Goal: Transaction & Acquisition: Purchase product/service

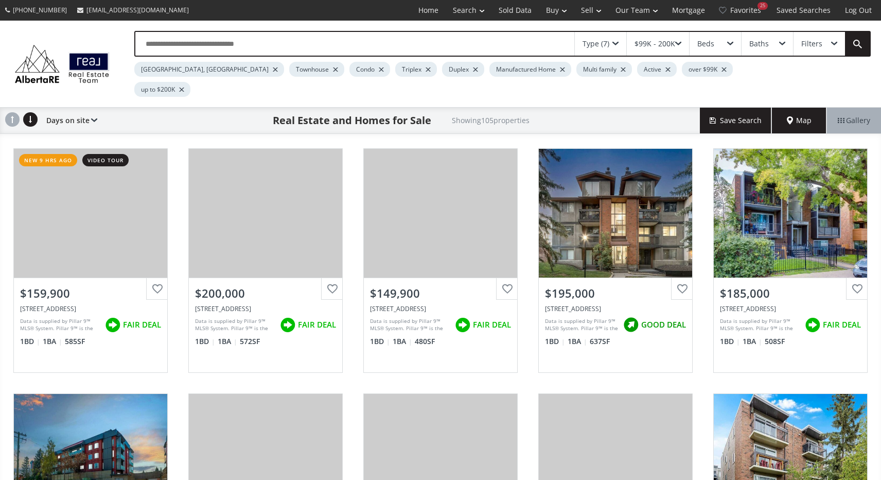
click at [560, 70] on div at bounding box center [562, 69] width 5 height 4
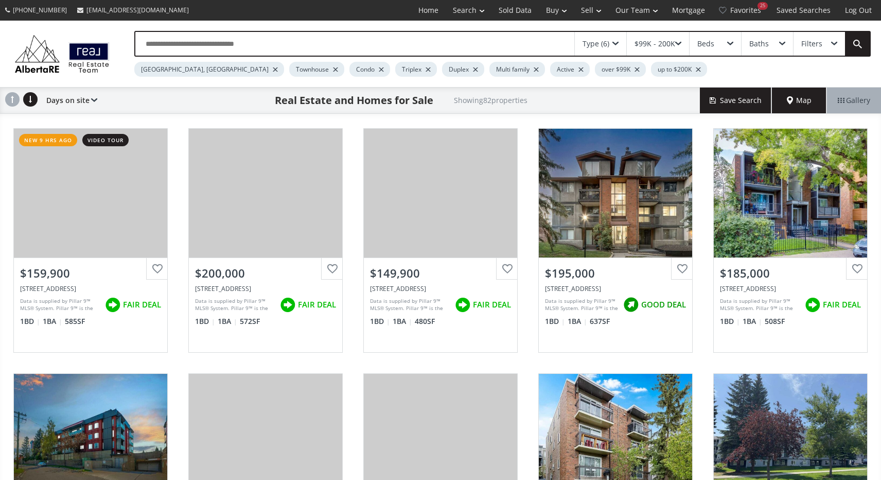
click at [681, 41] on div "$99K - 200K" at bounding box center [658, 44] width 62 height 24
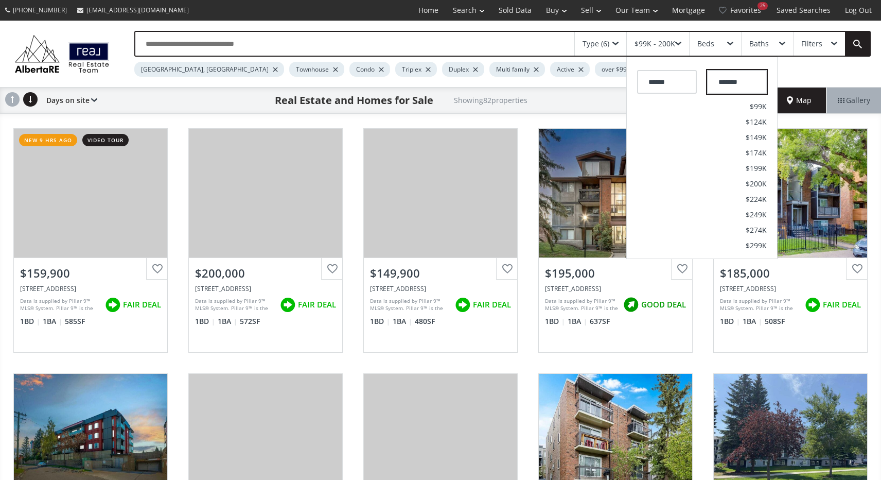
click at [746, 80] on input "*******" at bounding box center [737, 82] width 60 height 24
click at [722, 84] on input "*******" at bounding box center [737, 82] width 60 height 24
type input "*******"
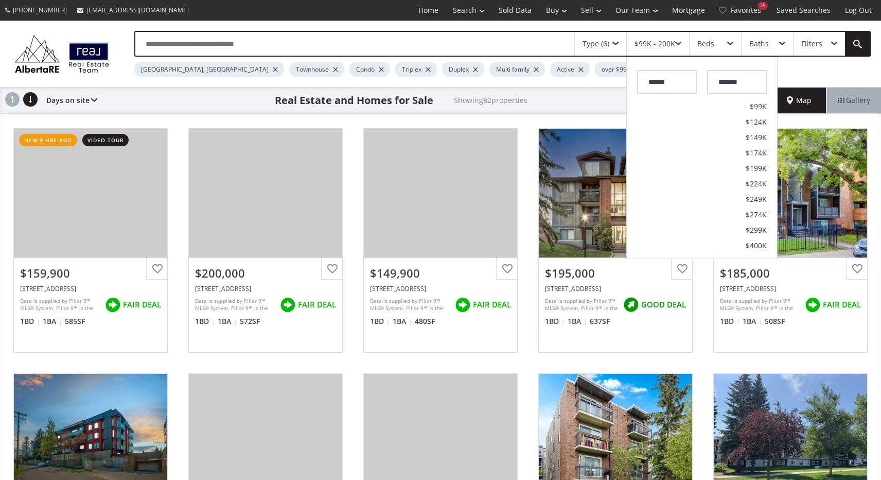
click at [783, 69] on div "Calgary, AB Townhouse Condo Triplex Duplex Multi family Active over $99K up to …" at bounding box center [463, 67] width 659 height 20
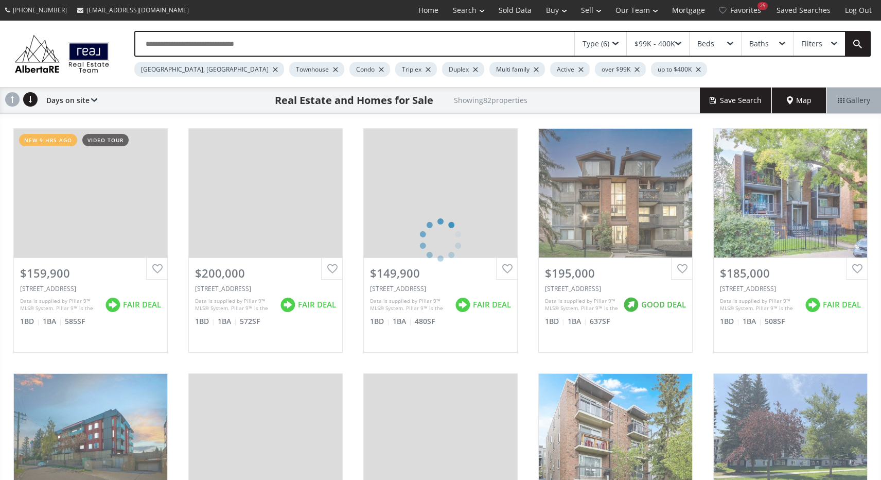
click at [724, 42] on div "Beds" at bounding box center [714, 44] width 51 height 24
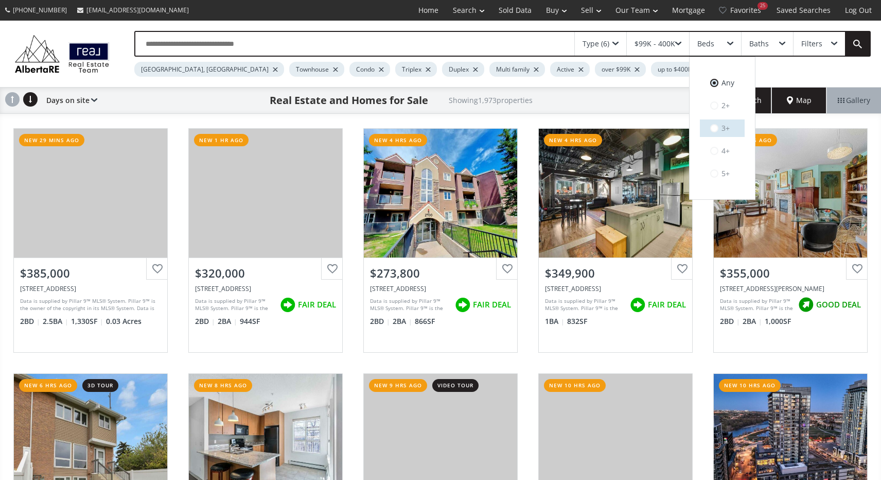
click at [718, 129] on span at bounding box center [714, 128] width 8 height 8
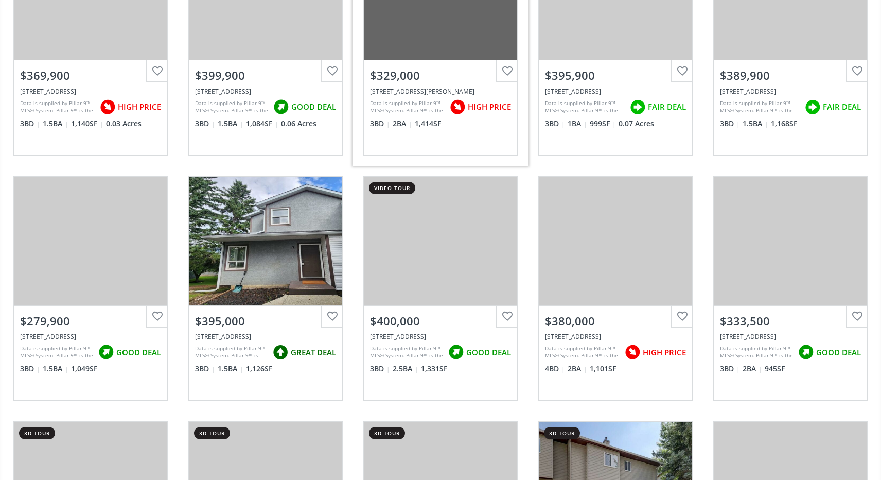
scroll to position [443, 0]
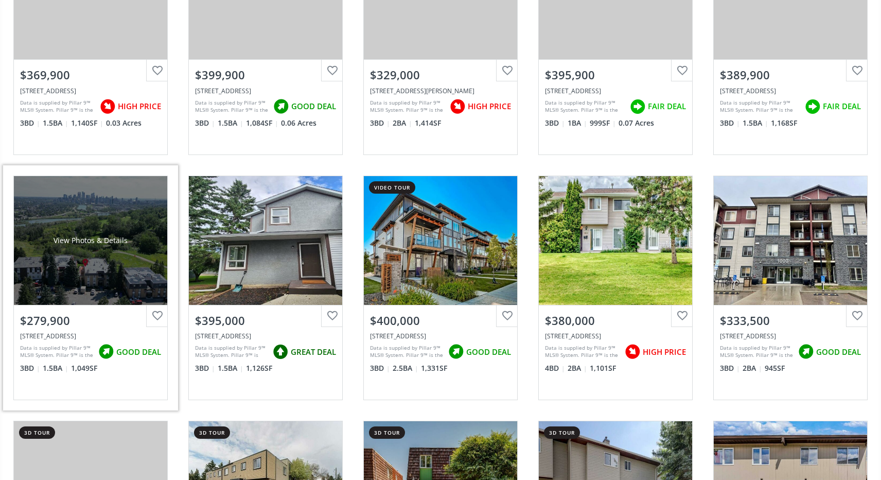
click at [118, 221] on div "View Photos & Details" at bounding box center [90, 240] width 153 height 129
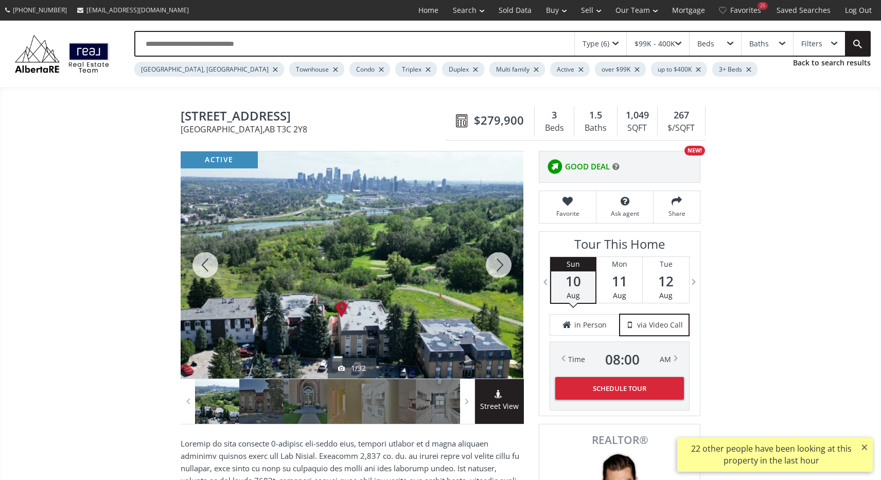
click at [500, 256] on div at bounding box center [498, 264] width 49 height 227
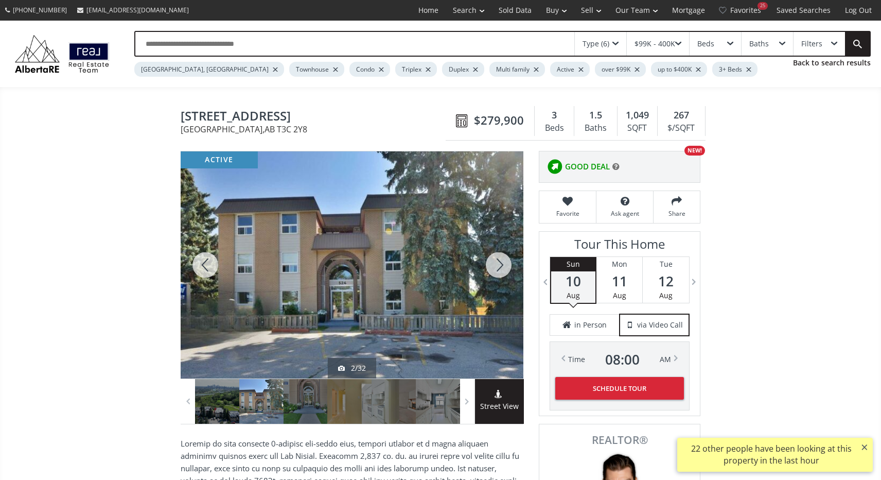
click at [500, 259] on div at bounding box center [498, 264] width 49 height 227
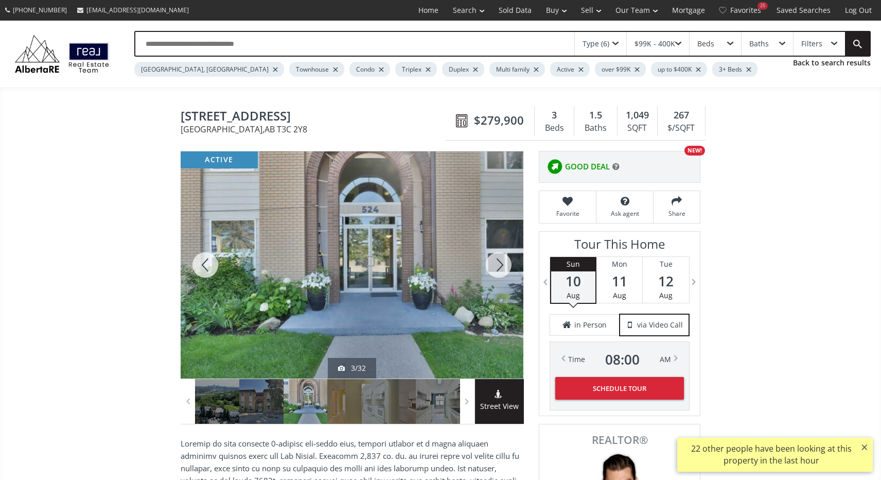
click at [500, 259] on div at bounding box center [498, 264] width 49 height 227
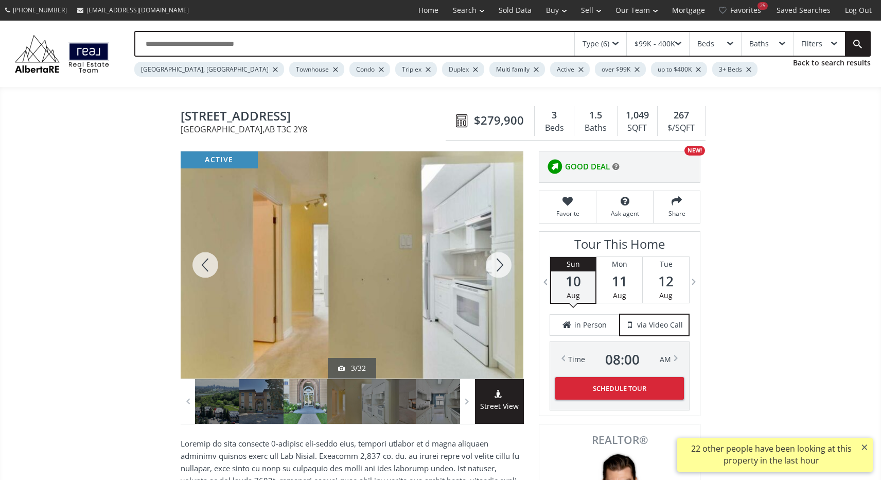
click at [500, 259] on div at bounding box center [498, 264] width 49 height 227
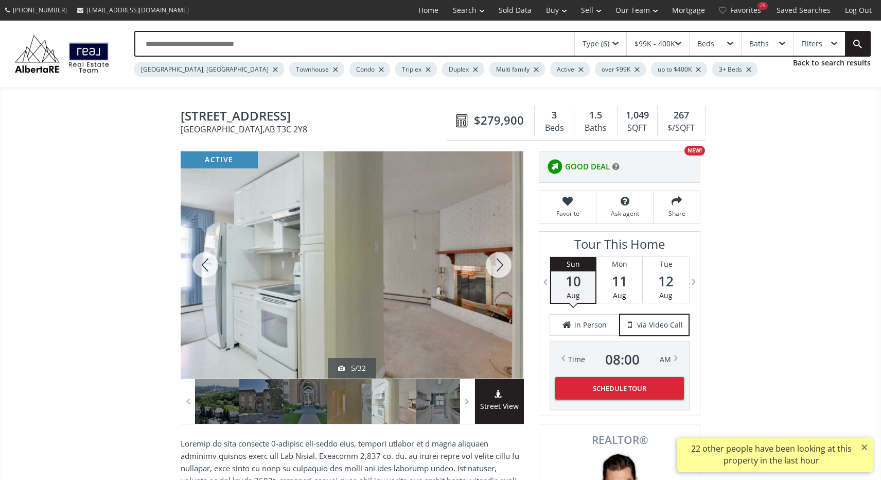
click at [500, 259] on div at bounding box center [498, 264] width 49 height 227
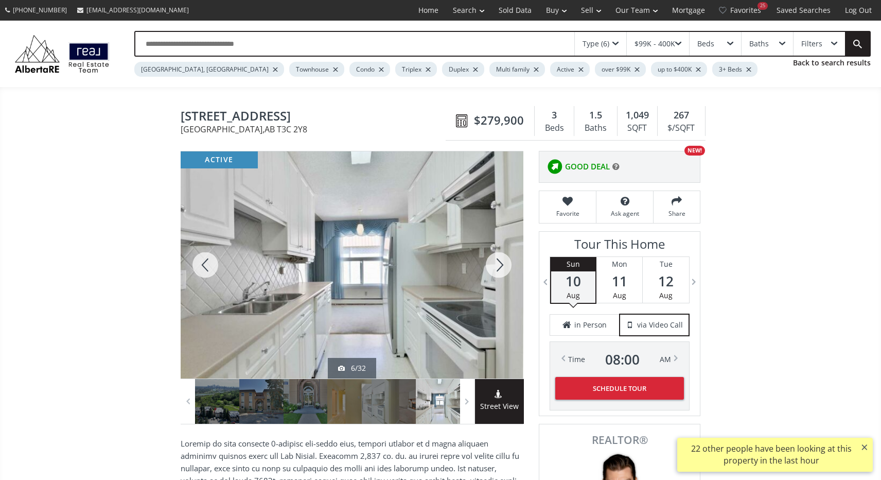
click at [500, 259] on div at bounding box center [498, 264] width 49 height 227
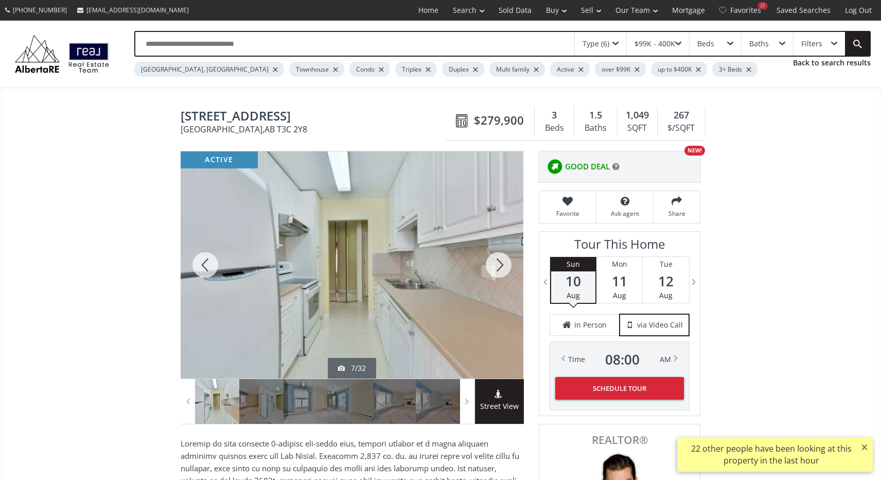
click at [500, 259] on div at bounding box center [498, 264] width 49 height 227
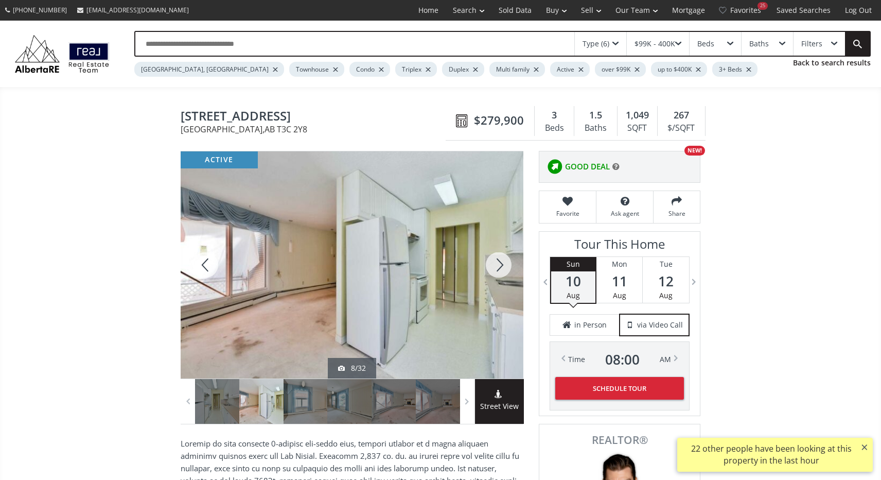
click at [500, 259] on div at bounding box center [498, 264] width 49 height 227
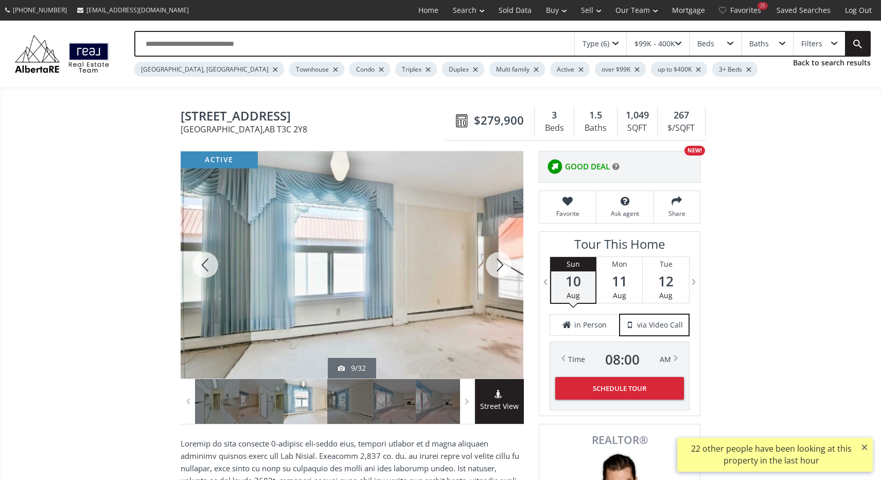
click at [500, 259] on div at bounding box center [498, 264] width 49 height 227
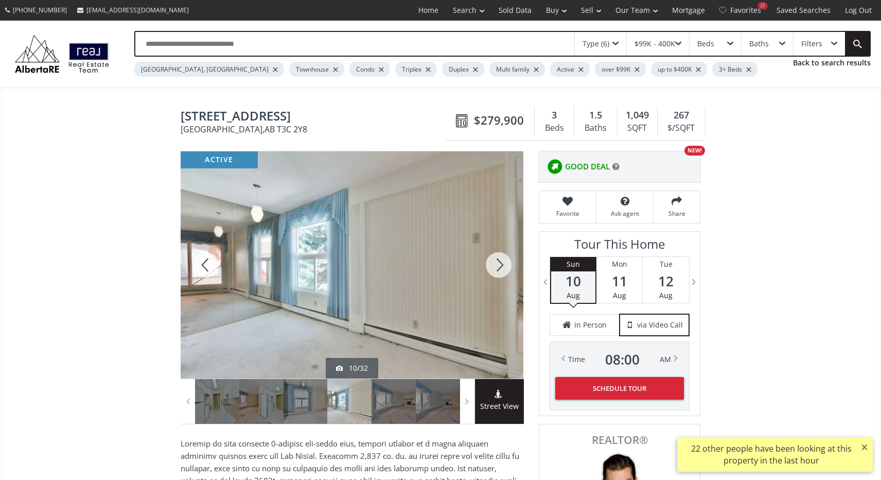
click at [500, 259] on div at bounding box center [498, 264] width 49 height 227
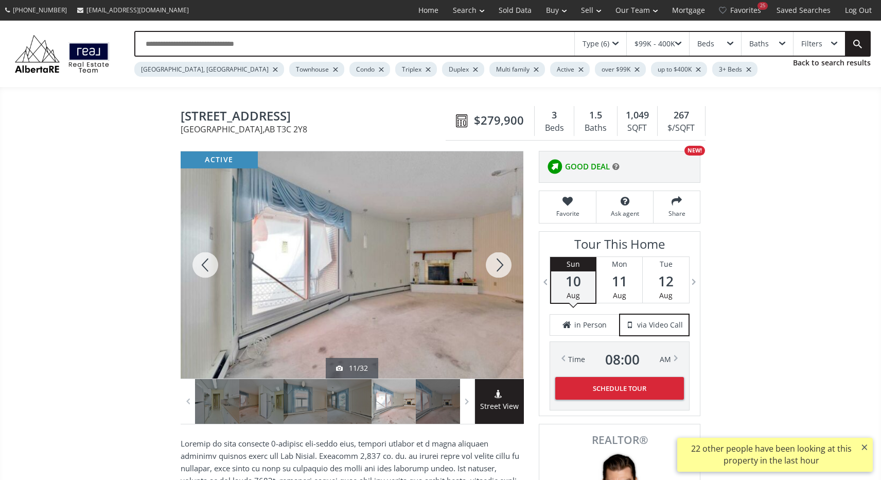
click at [500, 259] on div at bounding box center [498, 264] width 49 height 227
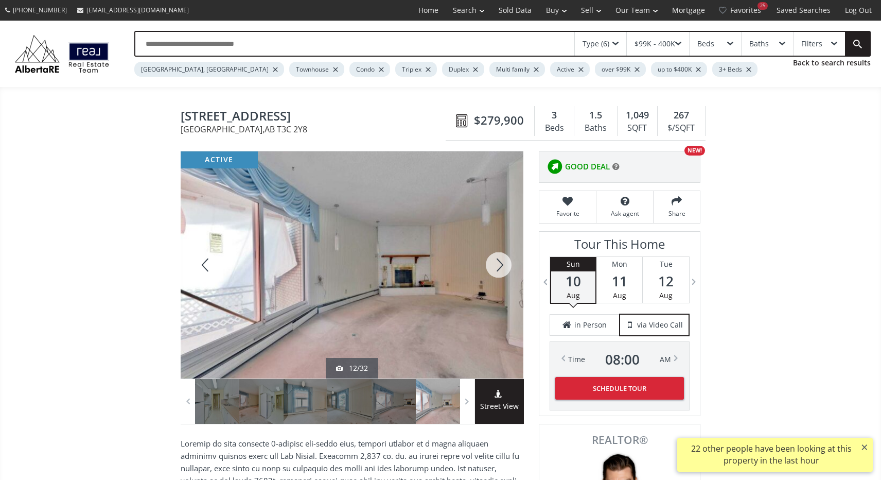
click at [500, 259] on div at bounding box center [498, 264] width 49 height 227
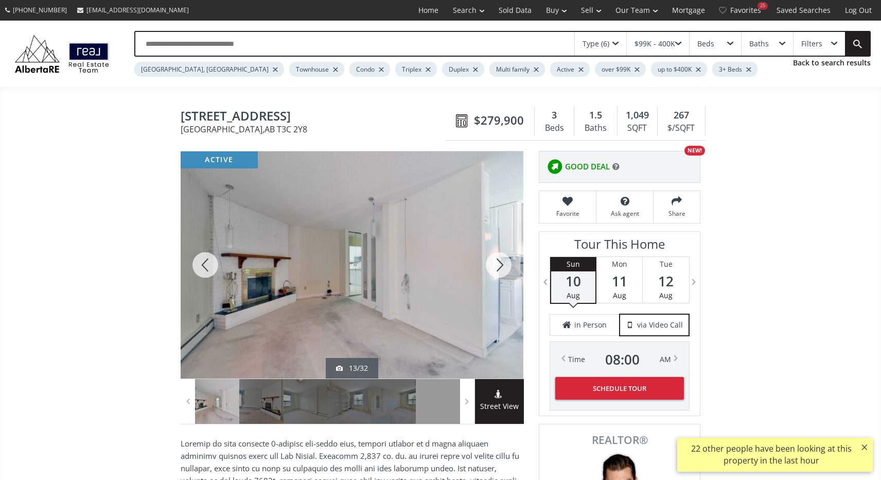
click at [500, 259] on div at bounding box center [498, 264] width 49 height 227
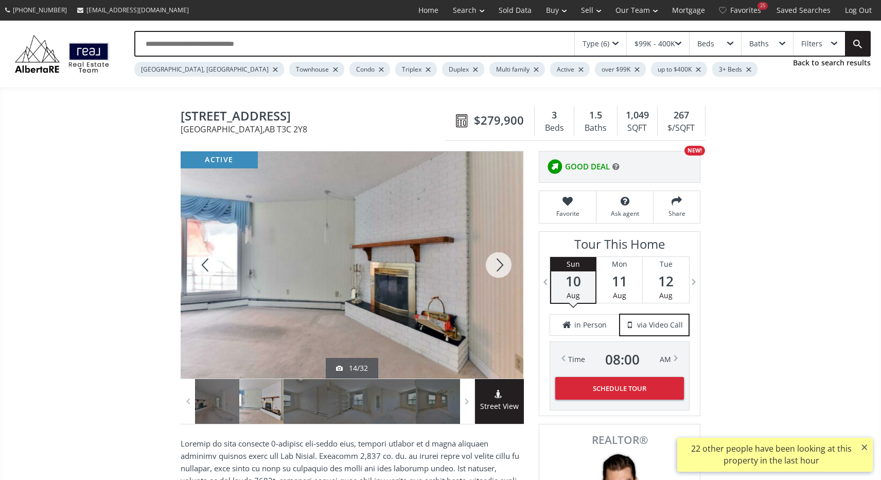
click at [500, 259] on div at bounding box center [498, 264] width 49 height 227
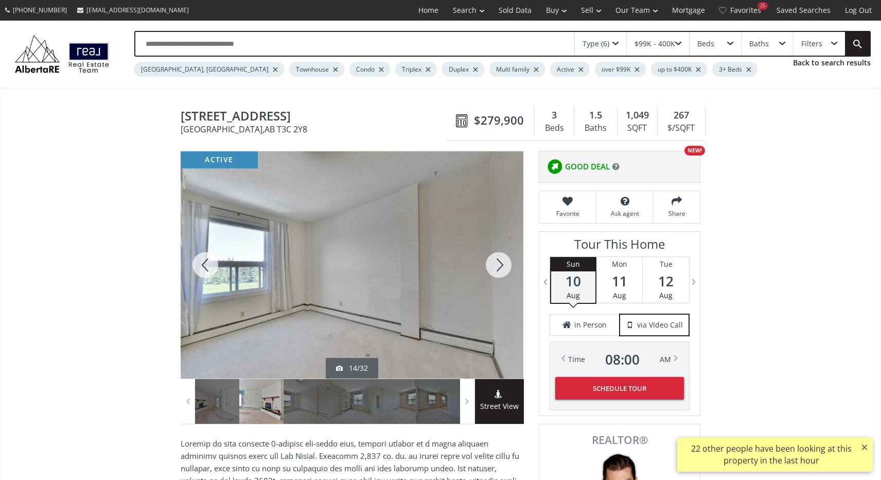
click at [500, 259] on div at bounding box center [498, 264] width 49 height 227
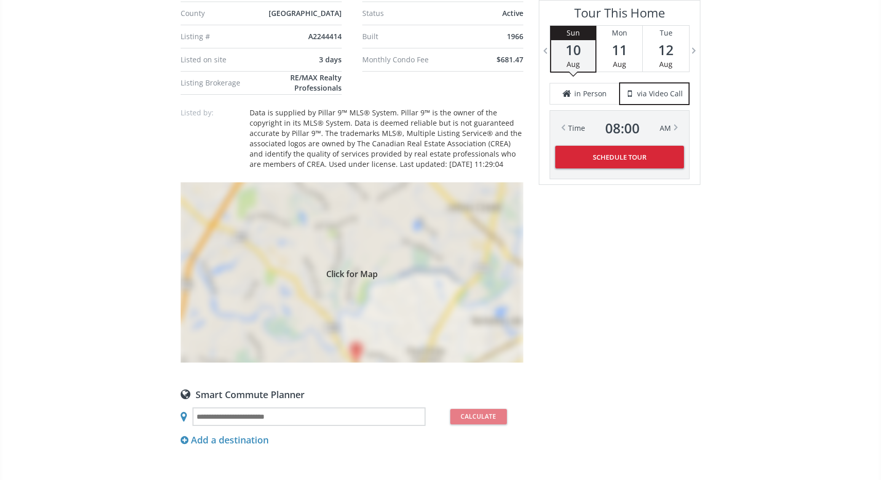
scroll to position [893, 0]
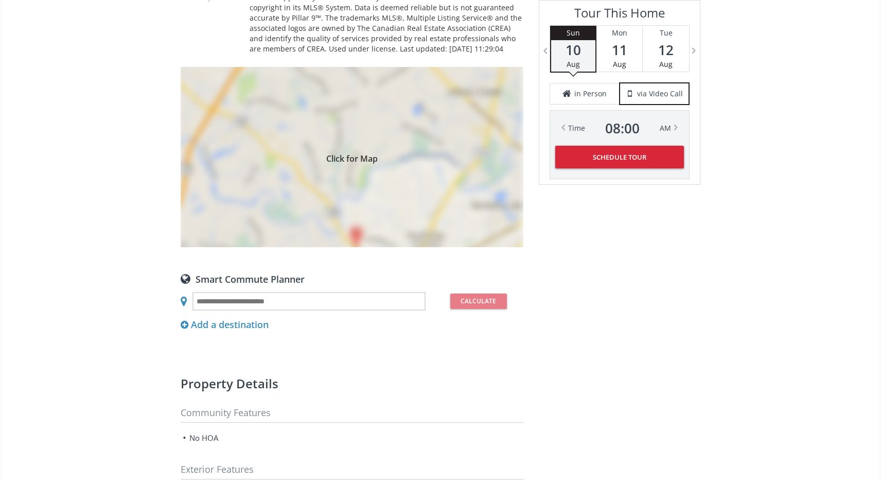
click at [351, 247] on div "Click for Map" at bounding box center [352, 157] width 343 height 180
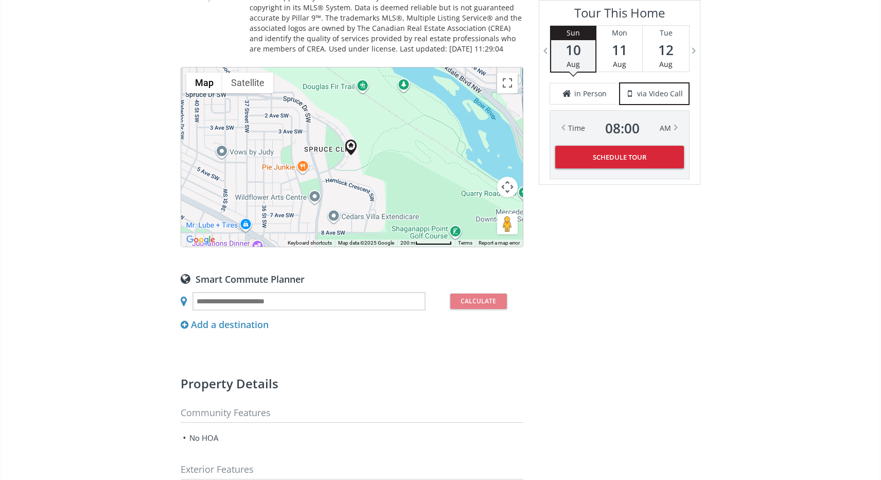
click at [507, 197] on button "Map camera controls" at bounding box center [507, 186] width 21 height 21
click at [484, 223] on button "Zoom out" at bounding box center [481, 212] width 21 height 21
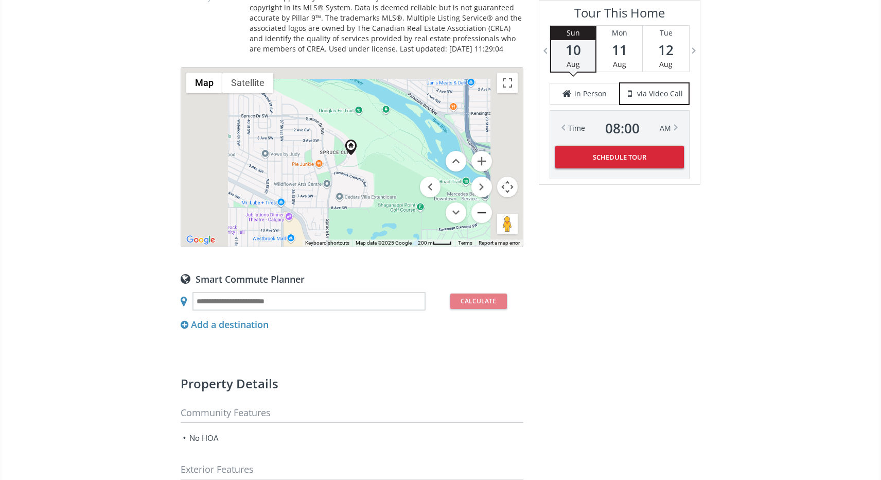
click at [484, 223] on button "Zoom out" at bounding box center [481, 212] width 21 height 21
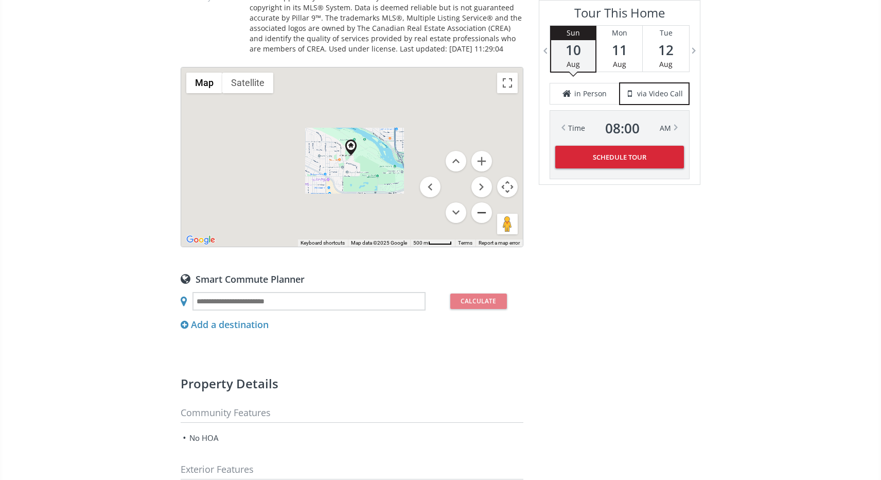
click at [484, 223] on button "Zoom out" at bounding box center [481, 212] width 21 height 21
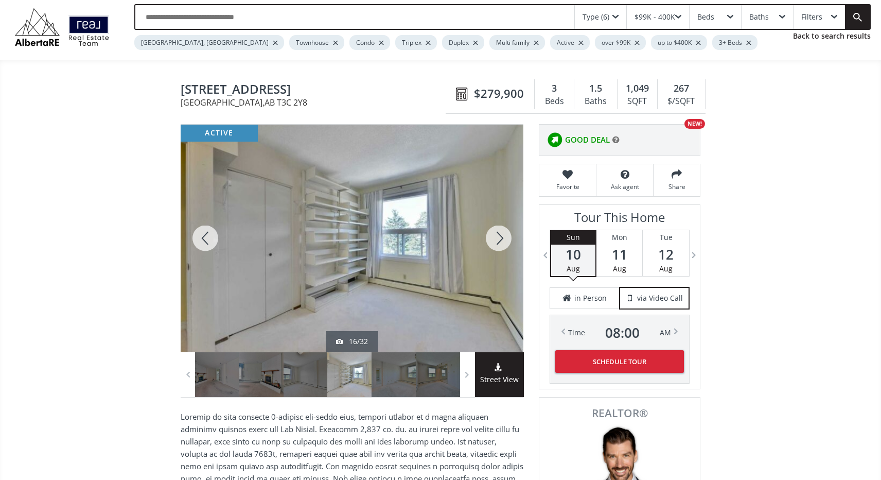
scroll to position [21, 0]
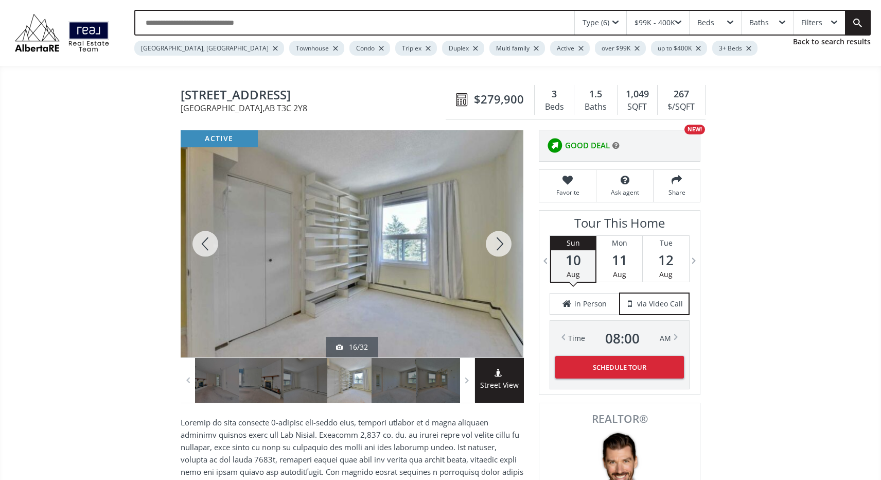
click at [502, 242] on div at bounding box center [498, 243] width 49 height 227
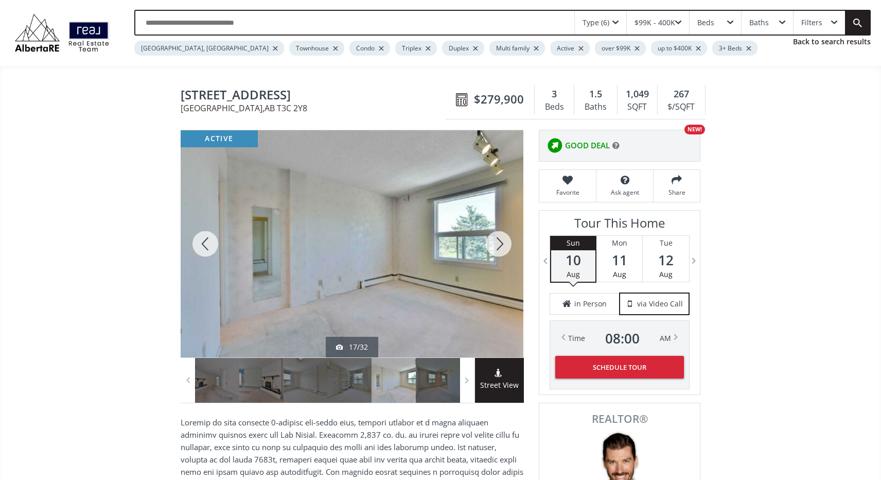
click at [502, 242] on div at bounding box center [498, 243] width 49 height 227
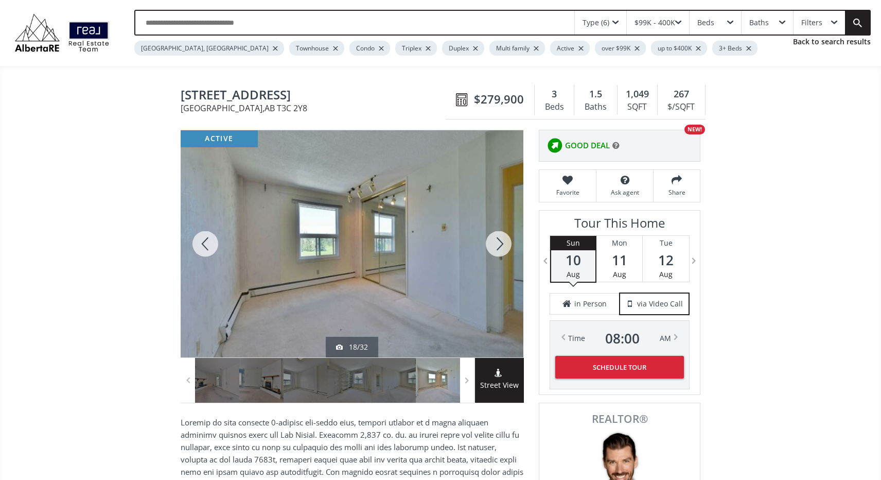
click at [502, 242] on div at bounding box center [498, 243] width 49 height 227
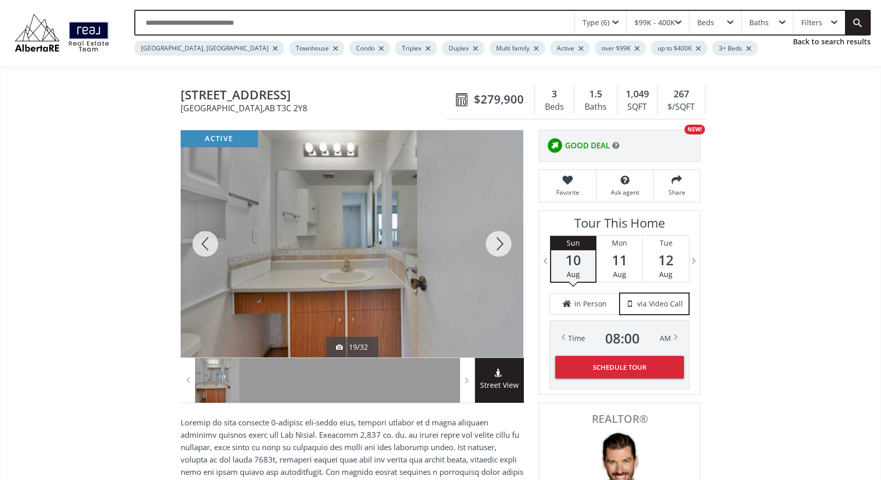
click at [502, 243] on div at bounding box center [498, 243] width 49 height 227
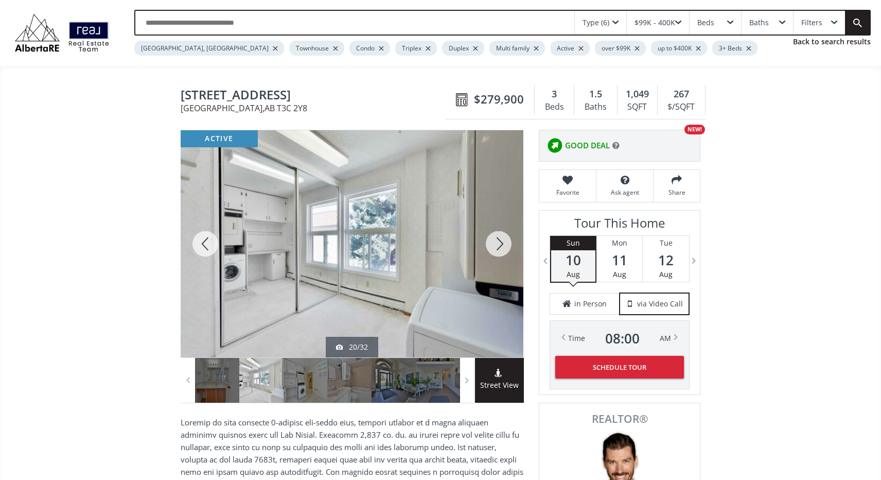
click at [502, 243] on div at bounding box center [498, 243] width 49 height 227
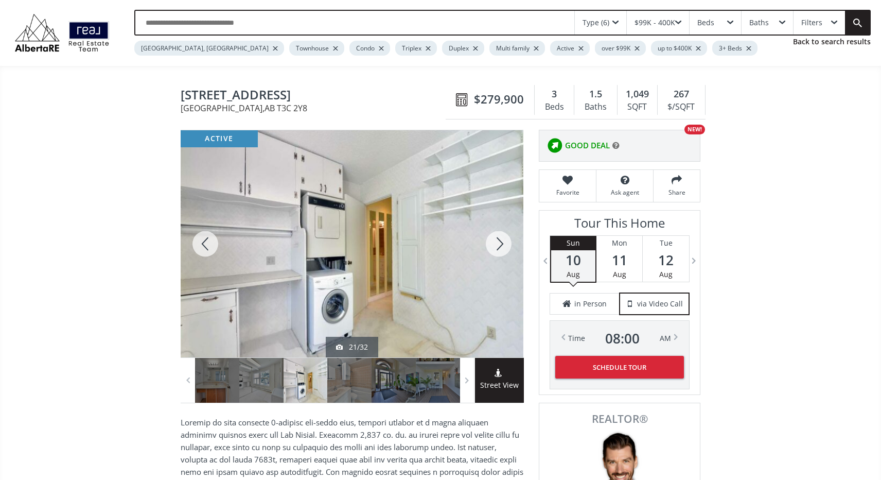
click at [502, 243] on div at bounding box center [498, 243] width 49 height 227
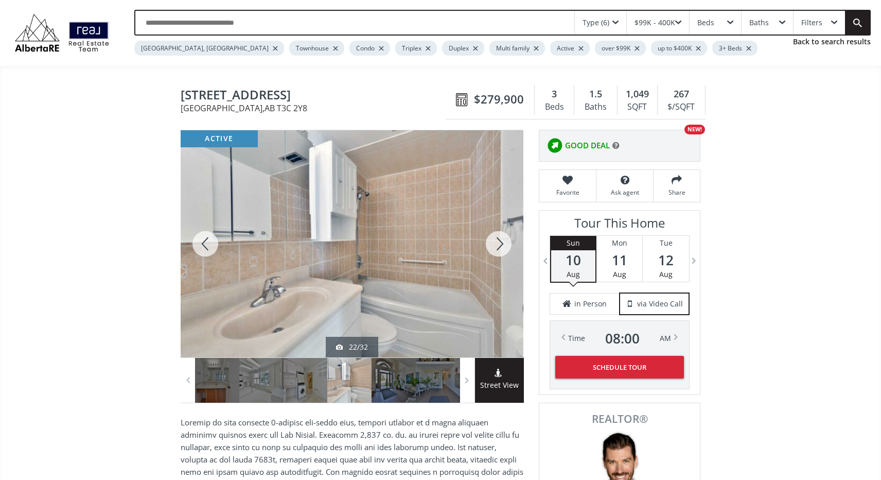
click at [502, 243] on div at bounding box center [498, 243] width 49 height 227
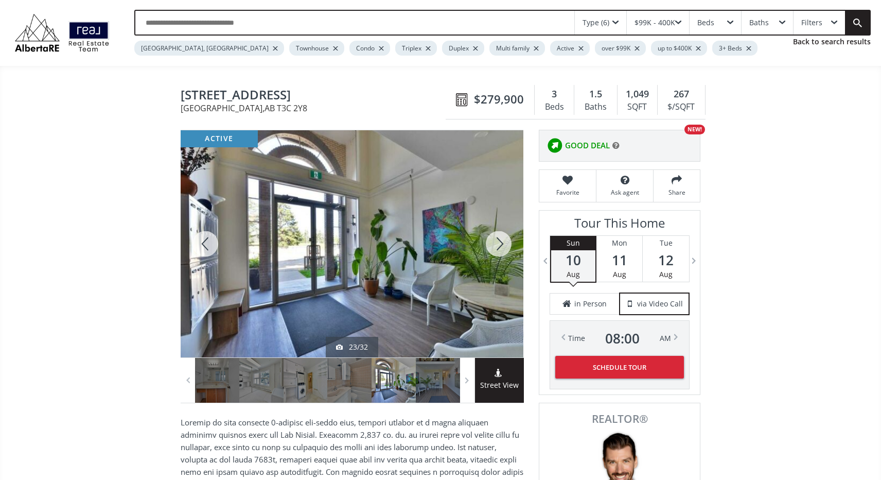
click at [502, 243] on div at bounding box center [498, 243] width 49 height 227
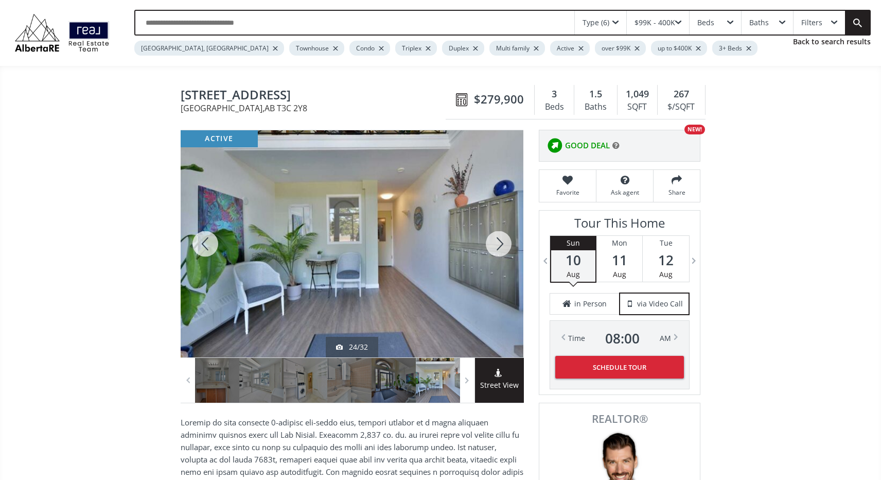
click at [502, 243] on div at bounding box center [498, 243] width 49 height 227
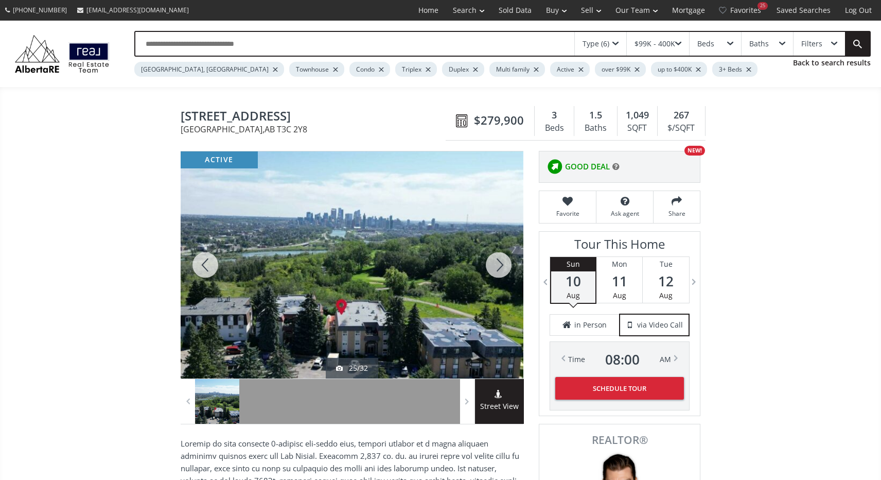
scroll to position [0, 0]
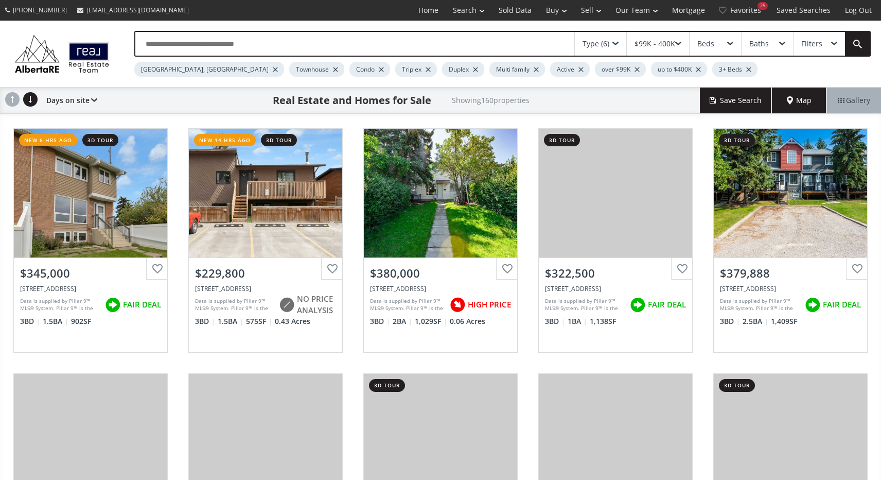
click at [805, 99] on span "Map" at bounding box center [799, 100] width 25 height 10
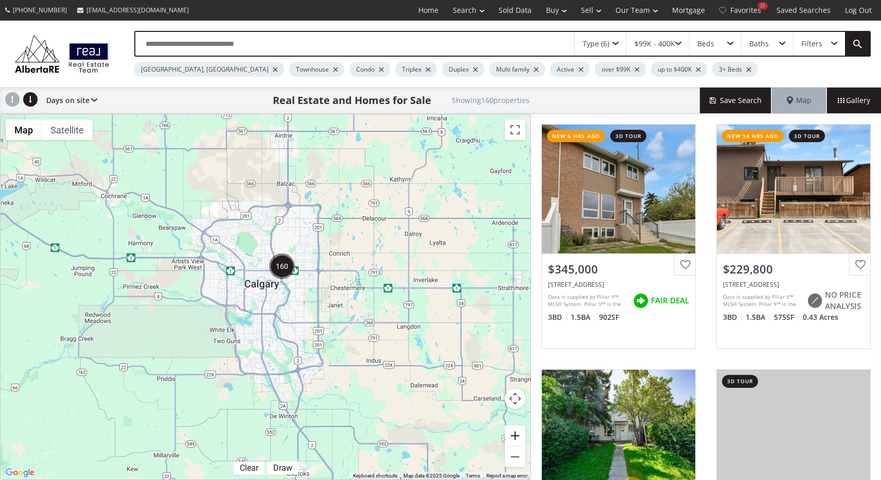
click at [521, 437] on button "Zoom in" at bounding box center [515, 435] width 21 height 21
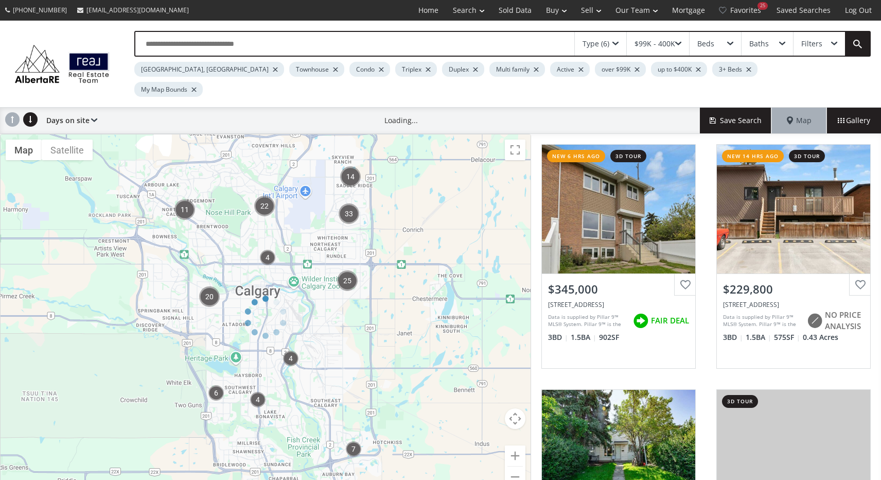
click at [521, 436] on div at bounding box center [265, 317] width 531 height 366
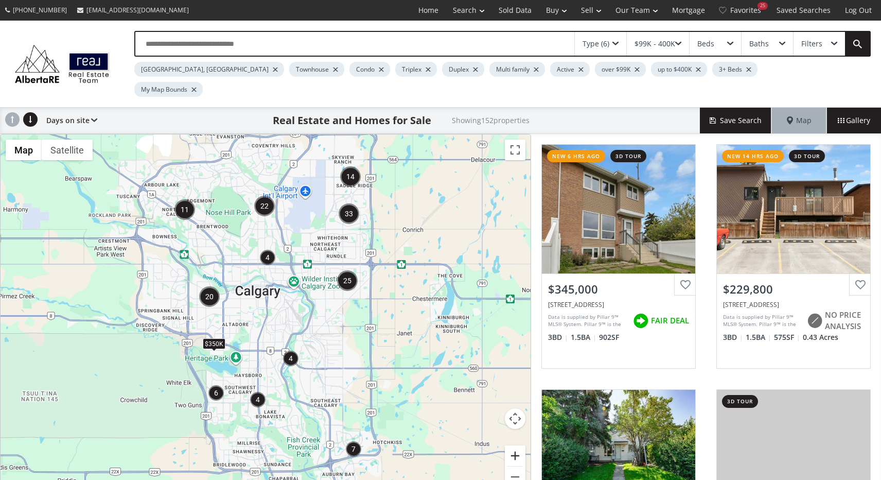
click at [523, 445] on button "Zoom in" at bounding box center [515, 455] width 21 height 21
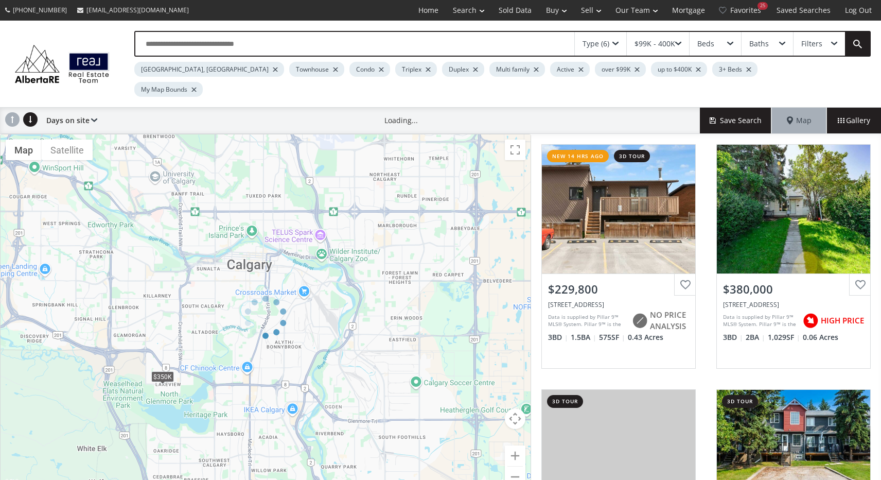
drag, startPoint x: 328, startPoint y: 294, endPoint x: 425, endPoint y: 296, distance: 97.3
click at [425, 296] on div at bounding box center [265, 317] width 531 height 366
drag, startPoint x: 431, startPoint y: 275, endPoint x: 455, endPoint y: 312, distance: 44.1
click at [458, 313] on div at bounding box center [265, 317] width 531 height 366
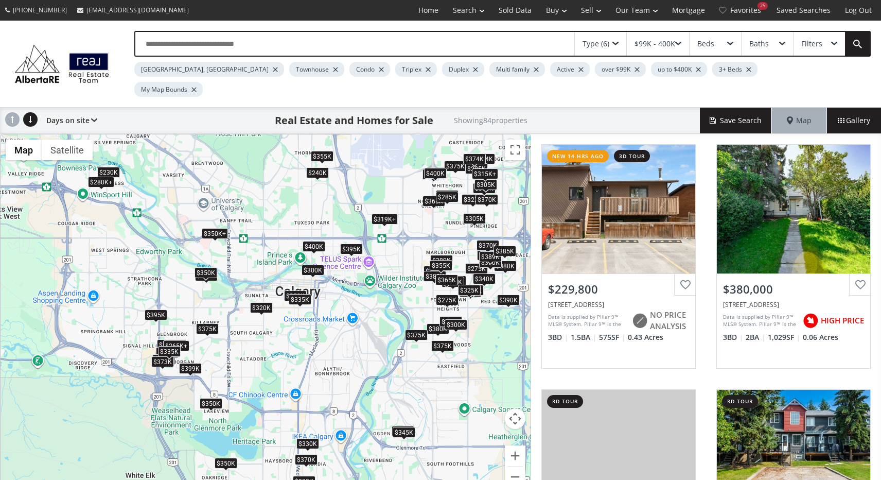
drag, startPoint x: 286, startPoint y: 265, endPoint x: 336, endPoint y: 292, distance: 56.6
click at [336, 292] on div "To navigate, press the arrow keys. $230K $380K $323K $380K $396K $280K $395K $3…" at bounding box center [266, 316] width 530 height 365
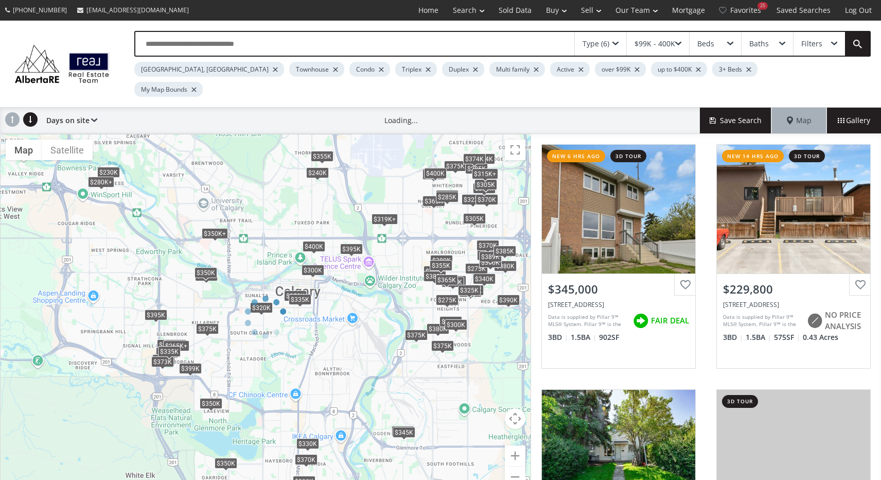
click at [110, 150] on div at bounding box center [265, 317] width 531 height 366
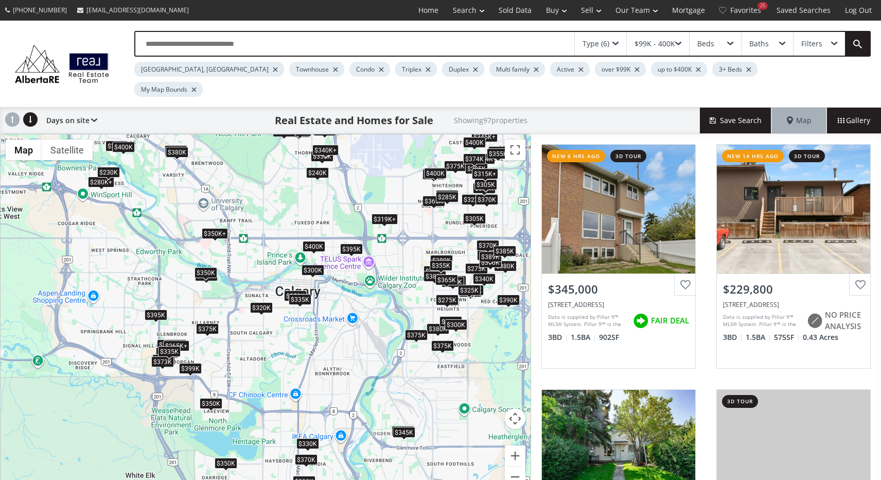
click at [105, 167] on div "$230K" at bounding box center [108, 172] width 23 height 11
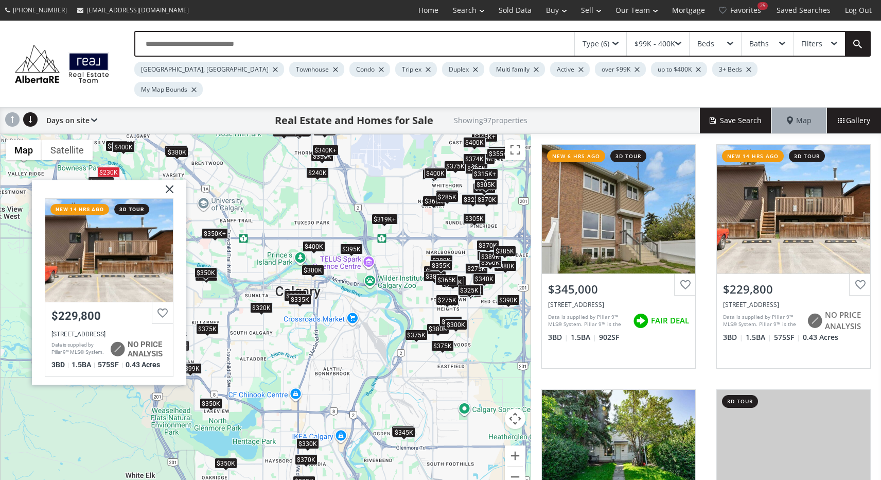
click at [131, 149] on div "To navigate, press the arrow keys. $345K $230K $380K $323K $380K $329K $396K $2…" at bounding box center [266, 316] width 530 height 365
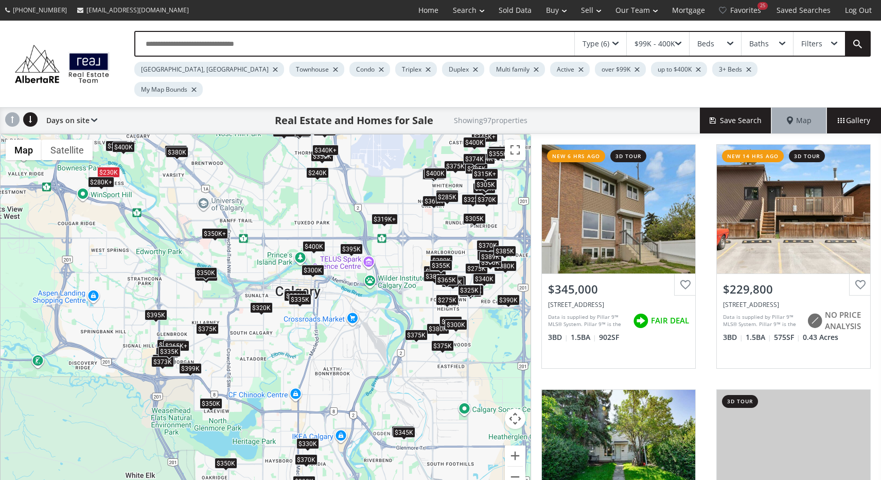
click at [110, 176] on div "$280K+" at bounding box center [101, 181] width 26 height 11
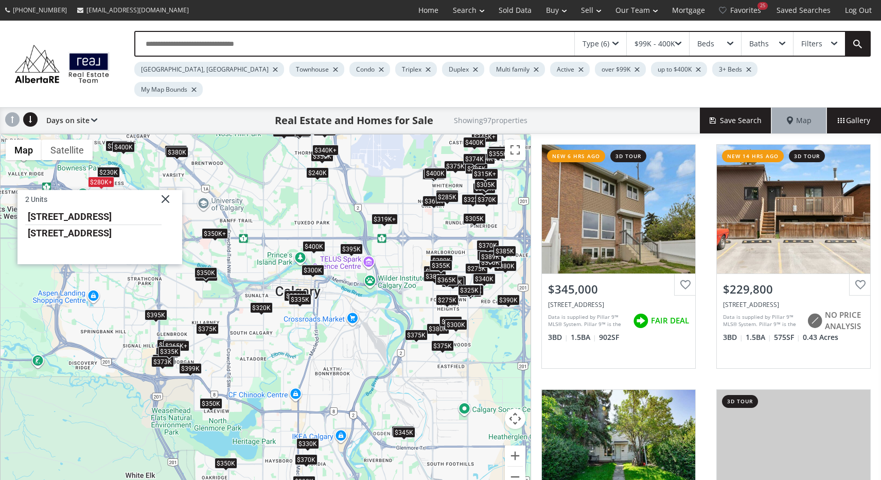
click at [148, 150] on div "To navigate, press the arrow keys. $345K $230K $380K $323K $380K $329K $396K $2…" at bounding box center [266, 316] width 530 height 365
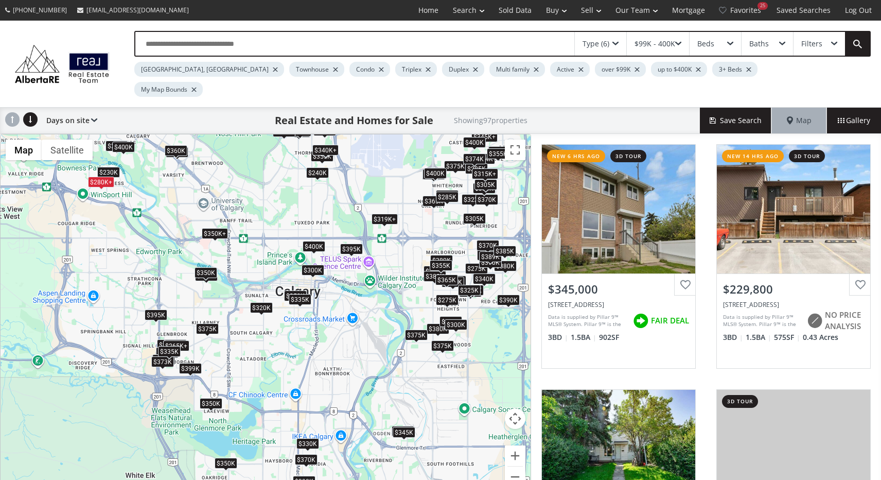
click at [177, 155] on span at bounding box center [176, 157] width 4 height 4
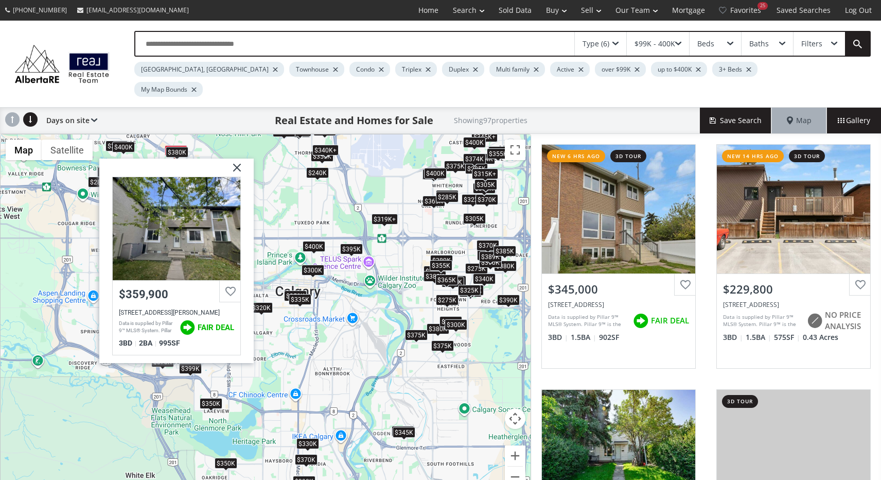
click at [220, 134] on div "To navigate, press the arrow keys. $345K $230K $380K $323K $380K $329K $396K $2…" at bounding box center [266, 316] width 530 height 365
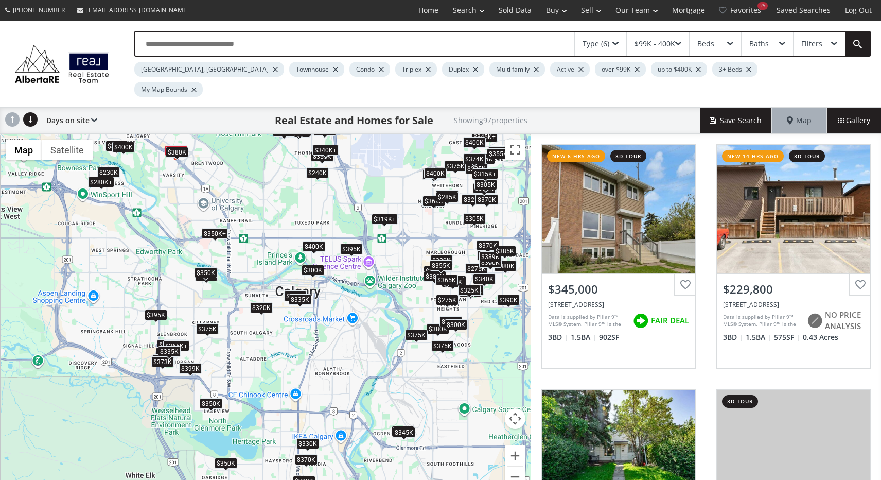
click at [219, 227] on div "$350K+" at bounding box center [215, 232] width 26 height 11
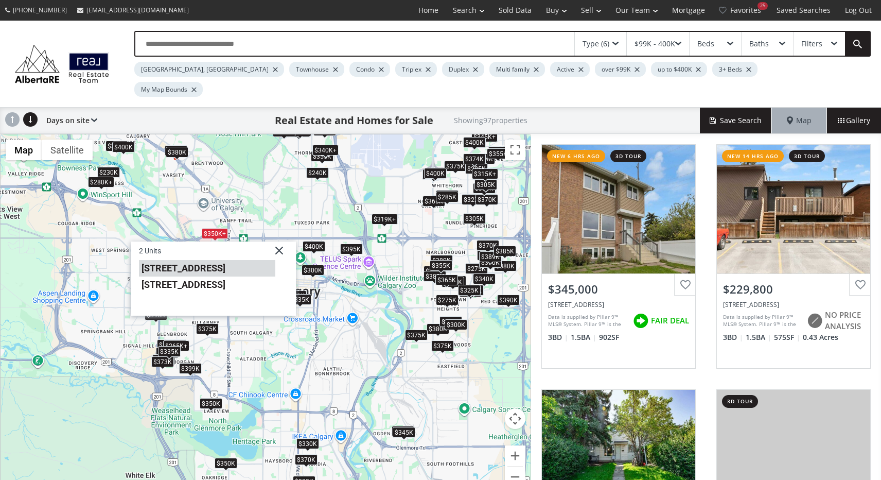
click at [209, 259] on li "1540 29 Street NW #403" at bounding box center [207, 267] width 136 height 16
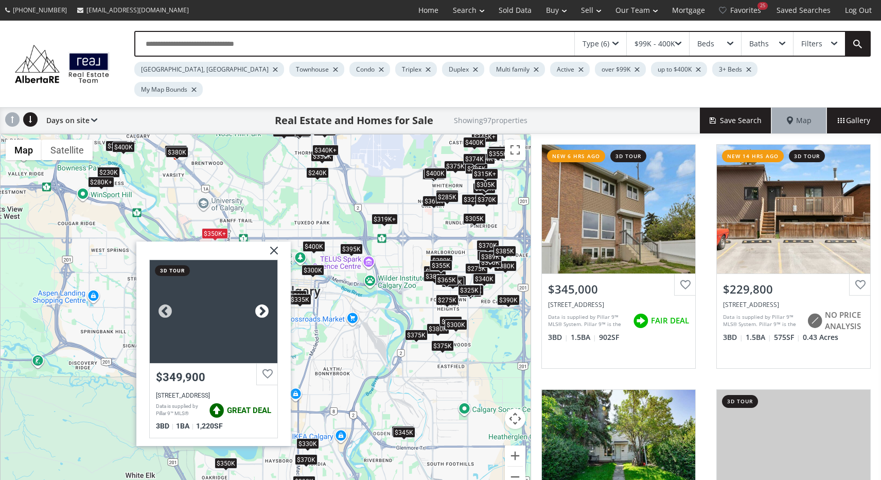
click at [257, 303] on div at bounding box center [261, 310] width 15 height 15
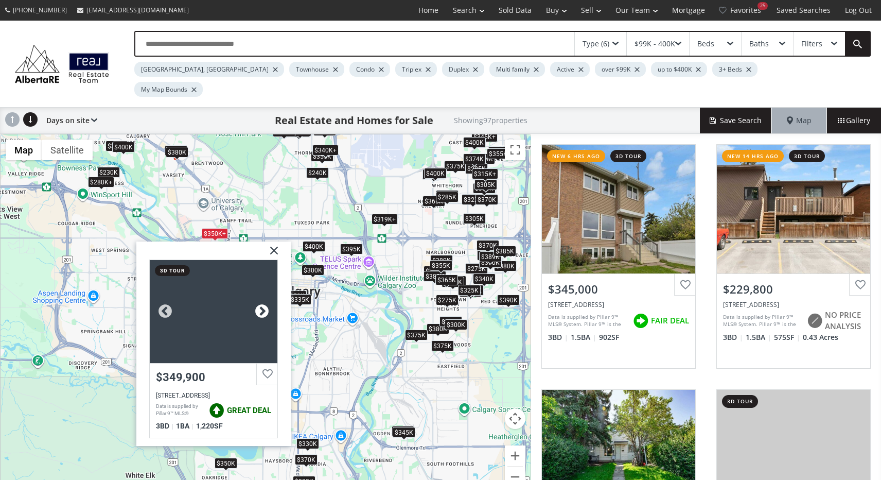
click at [257, 303] on div at bounding box center [261, 310] width 15 height 15
click at [263, 203] on div "To navigate, press the arrow keys. $345K $230K $380K $323K $380K $329K $396K $2…" at bounding box center [266, 316] width 530 height 365
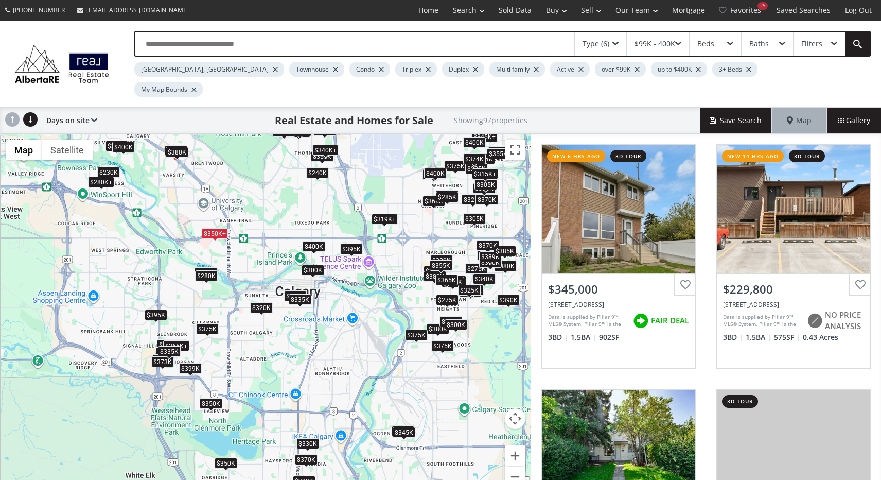
click at [208, 270] on div "$280K" at bounding box center [206, 275] width 23 height 11
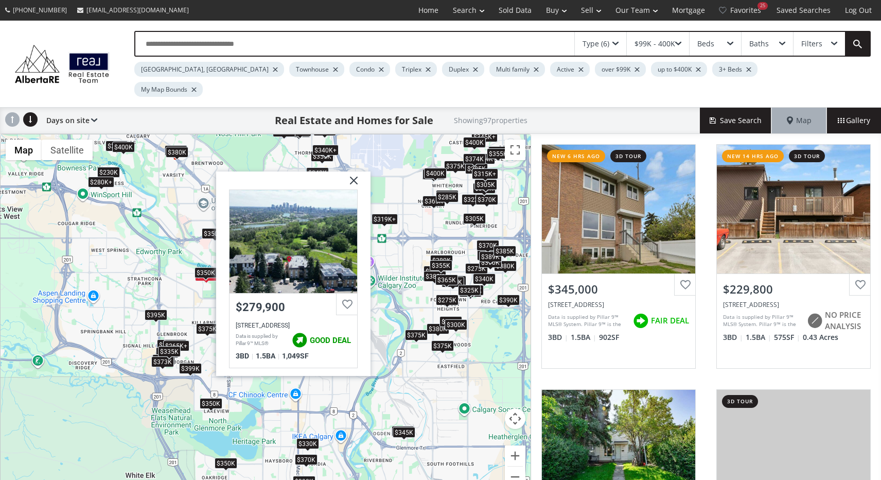
click at [203, 267] on div "$350K" at bounding box center [205, 272] width 23 height 11
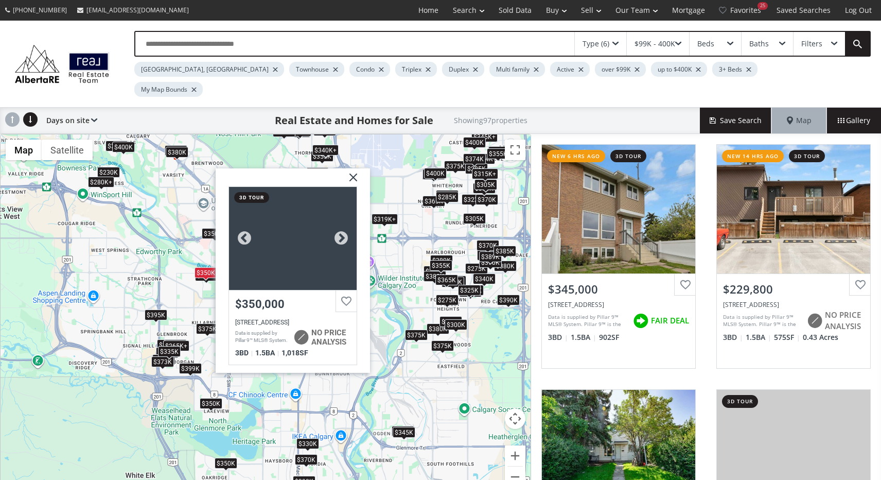
click at [294, 231] on div at bounding box center [293, 238] width 128 height 103
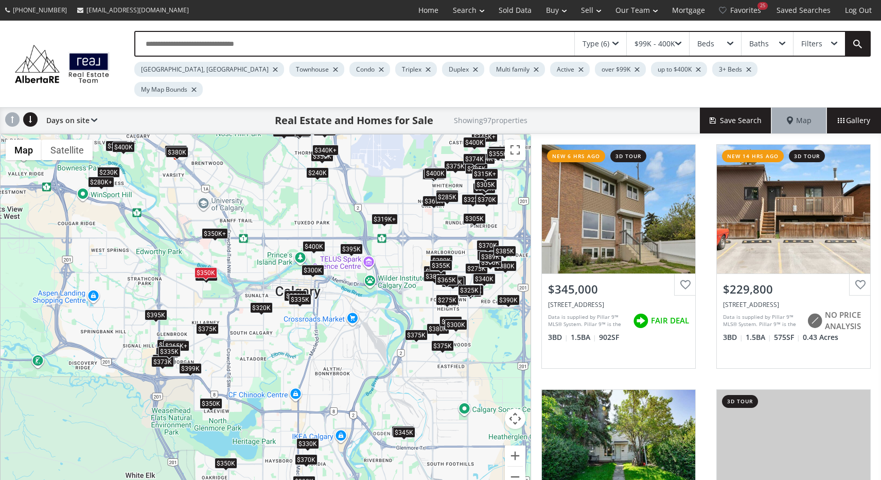
click at [256, 302] on div "$320K" at bounding box center [261, 307] width 23 height 11
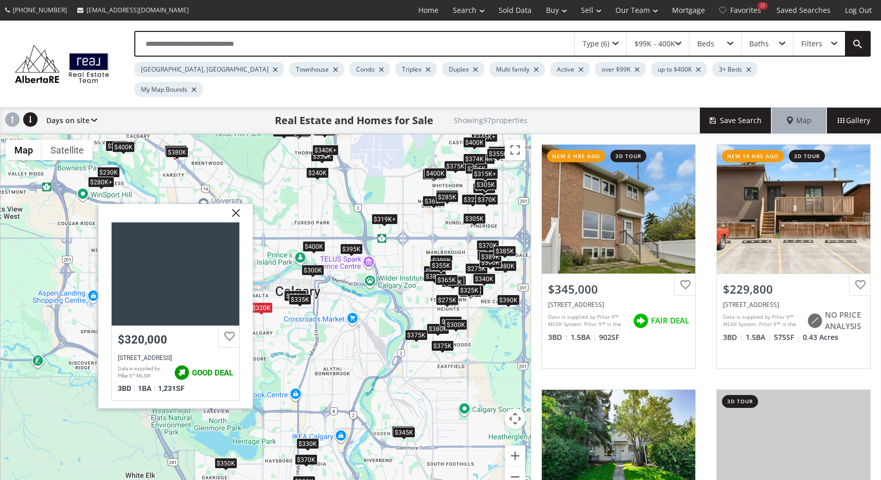
click at [236, 203] on img at bounding box center [232, 216] width 26 height 26
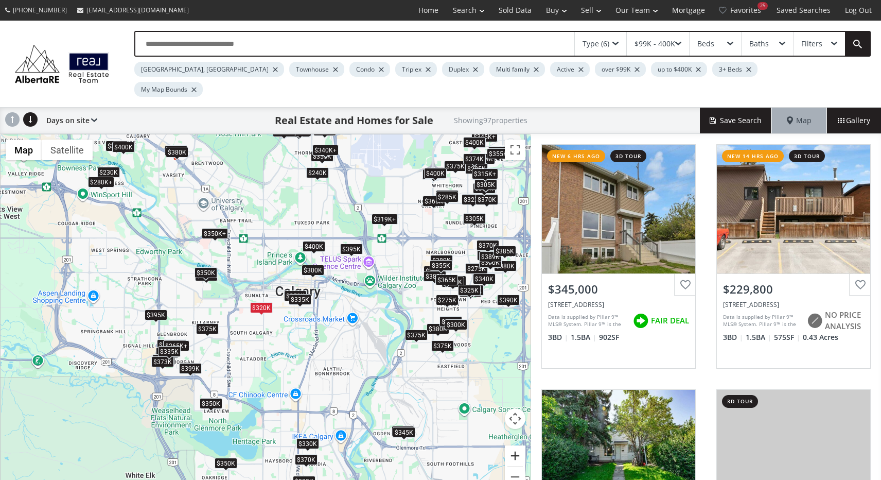
click at [515, 445] on button "Zoom in" at bounding box center [515, 455] width 21 height 21
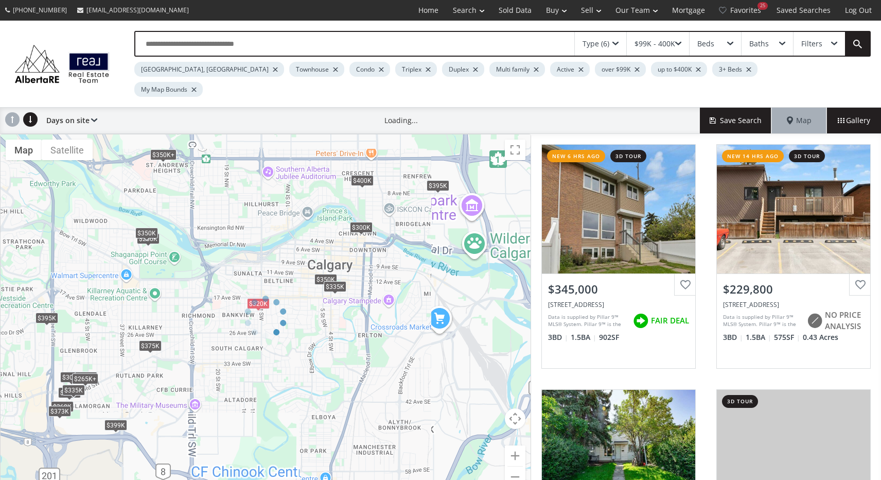
drag, startPoint x: 241, startPoint y: 180, endPoint x: 350, endPoint y: 285, distance: 151.0
click at [350, 284] on div at bounding box center [265, 317] width 531 height 366
drag, startPoint x: 317, startPoint y: 169, endPoint x: 472, endPoint y: 334, distance: 226.4
click at [472, 334] on div at bounding box center [265, 317] width 531 height 366
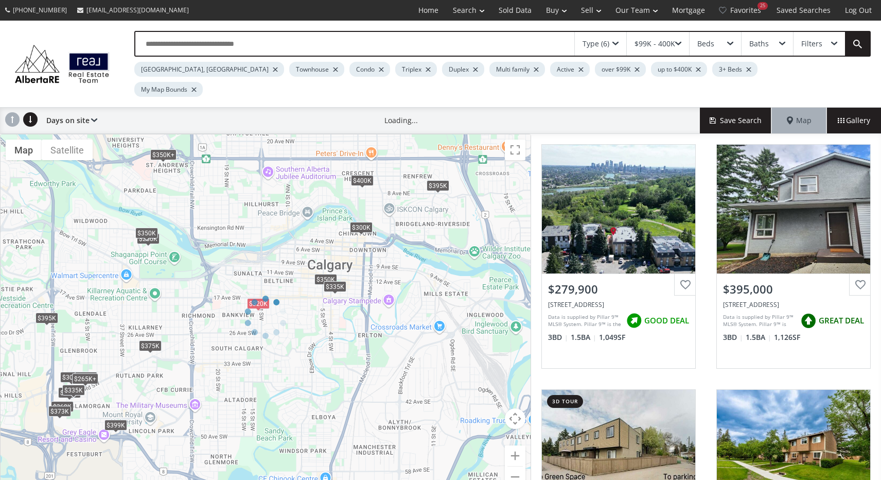
drag, startPoint x: 222, startPoint y: 167, endPoint x: 376, endPoint y: 403, distance: 282.1
click at [378, 403] on div at bounding box center [265, 317] width 531 height 366
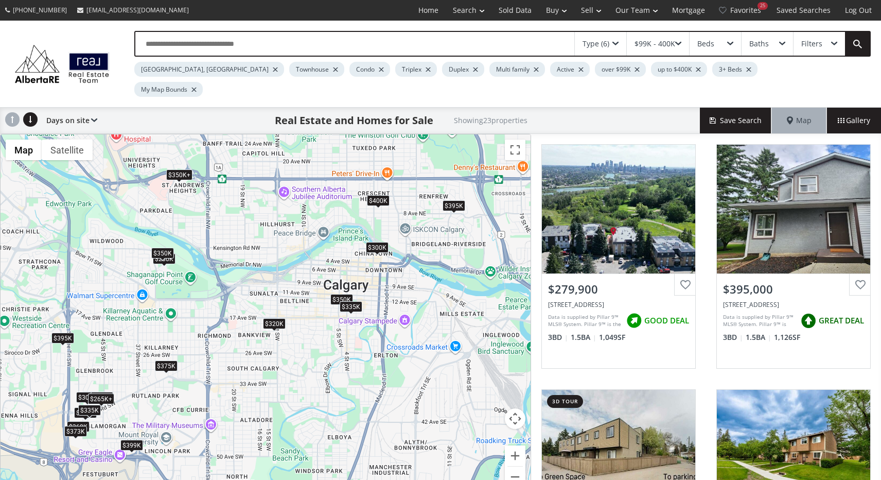
drag, startPoint x: 218, startPoint y: 171, endPoint x: 367, endPoint y: 349, distance: 233.0
click at [367, 349] on div "To navigate, press the arrow keys. $280K $395K $265K+ $300K $399K $375K $399K $…" at bounding box center [266, 316] width 530 height 365
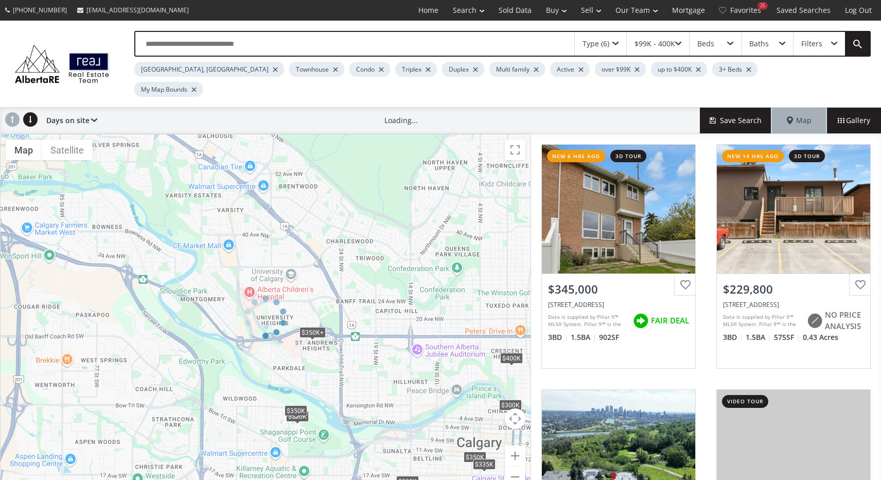
drag, startPoint x: 395, startPoint y: 259, endPoint x: 395, endPoint y: 312, distance: 53.5
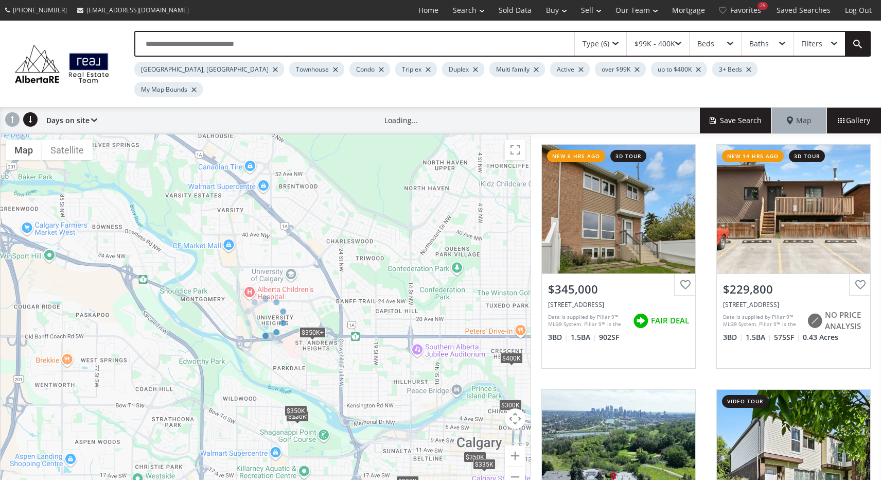
click at [398, 313] on div at bounding box center [265, 317] width 531 height 366
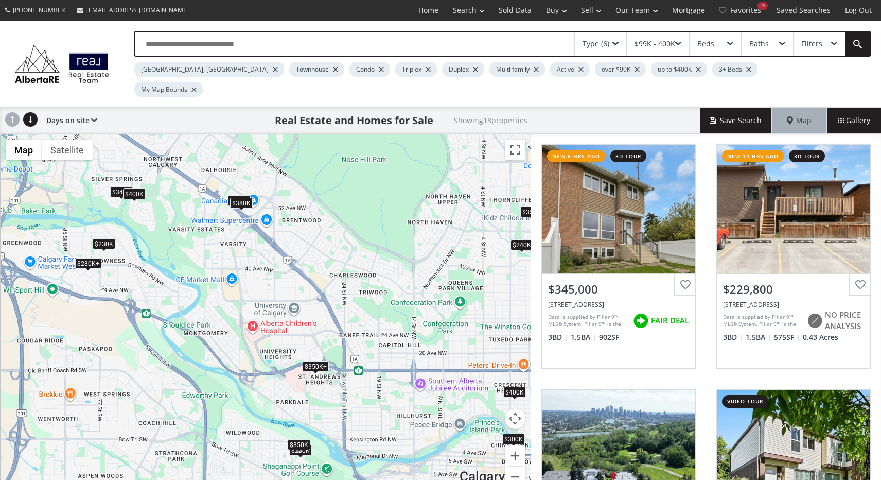
drag, startPoint x: 305, startPoint y: 188, endPoint x: 307, endPoint y: 222, distance: 34.1
click at [308, 222] on div "To navigate, press the arrow keys. $345K $230K $280K $400K $400K $360K $280K+ $…" at bounding box center [266, 316] width 530 height 365
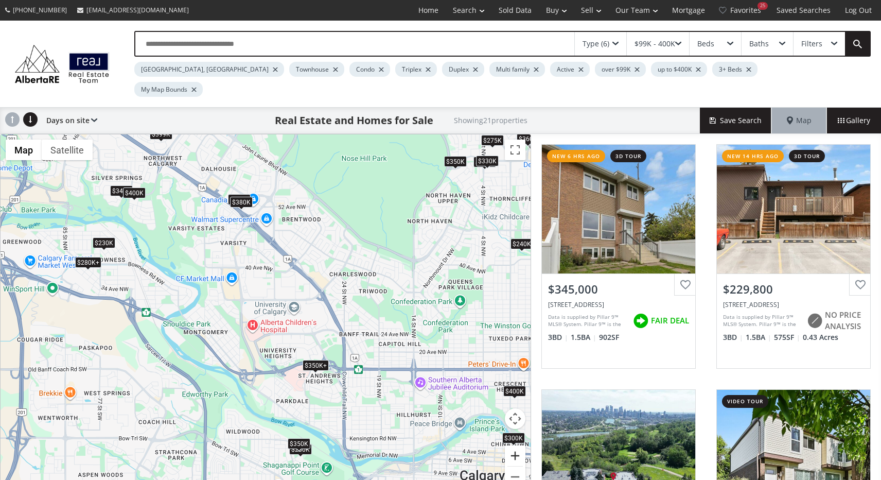
click at [516, 445] on button "Zoom in" at bounding box center [515, 455] width 21 height 21
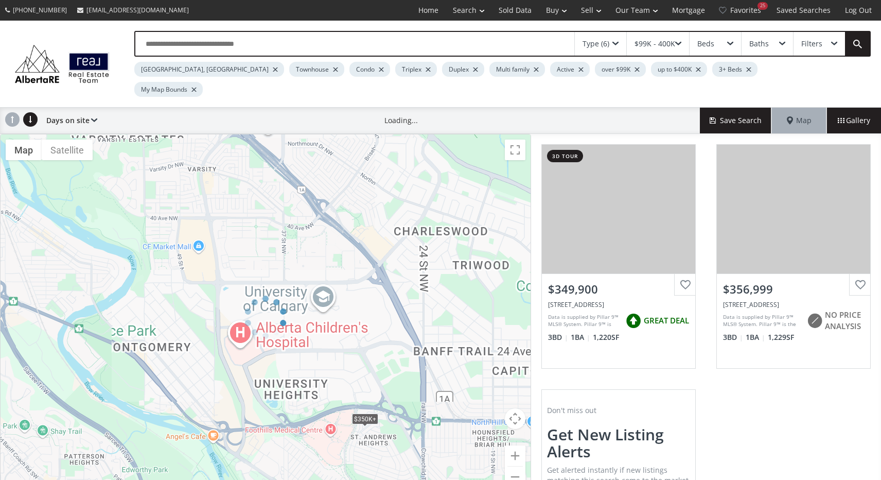
drag, startPoint x: 329, startPoint y: 227, endPoint x: 371, endPoint y: 259, distance: 53.3
click at [372, 259] on div at bounding box center [265, 317] width 531 height 366
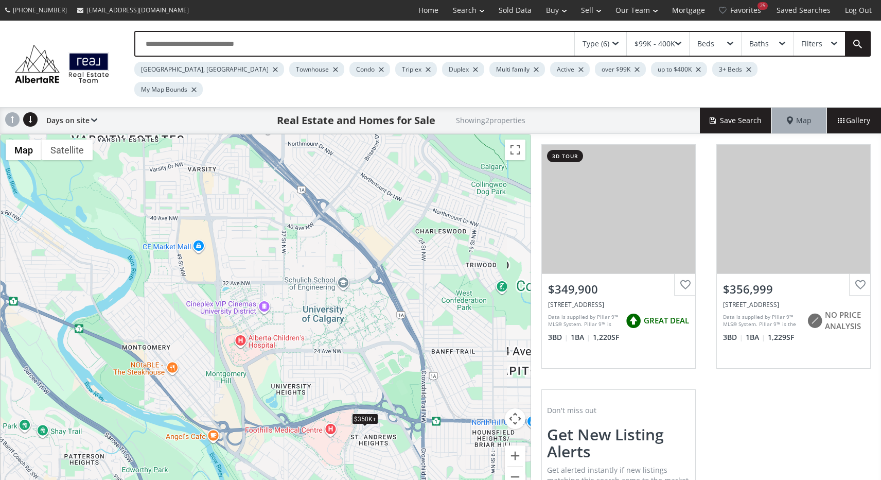
drag, startPoint x: 408, startPoint y: 192, endPoint x: 418, endPoint y: 221, distance: 30.3
click at [418, 221] on div "← Move left → Move right ↑ Move up ↓ Move down + Zoom in - Zoom out Home Jump l…" at bounding box center [265, 317] width 531 height 366
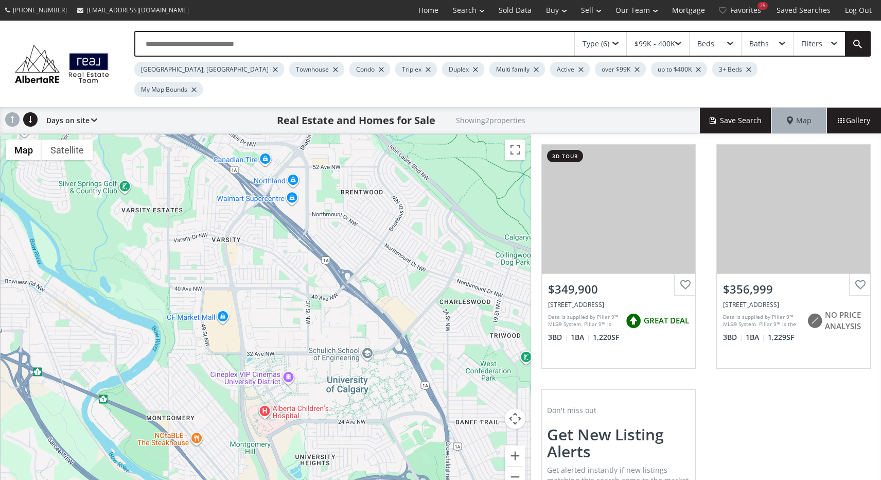
drag, startPoint x: 363, startPoint y: 317, endPoint x: 389, endPoint y: 389, distance: 77.0
click at [389, 389] on div "To navigate, press the arrow keys. $350K+ $350K+" at bounding box center [266, 316] width 530 height 365
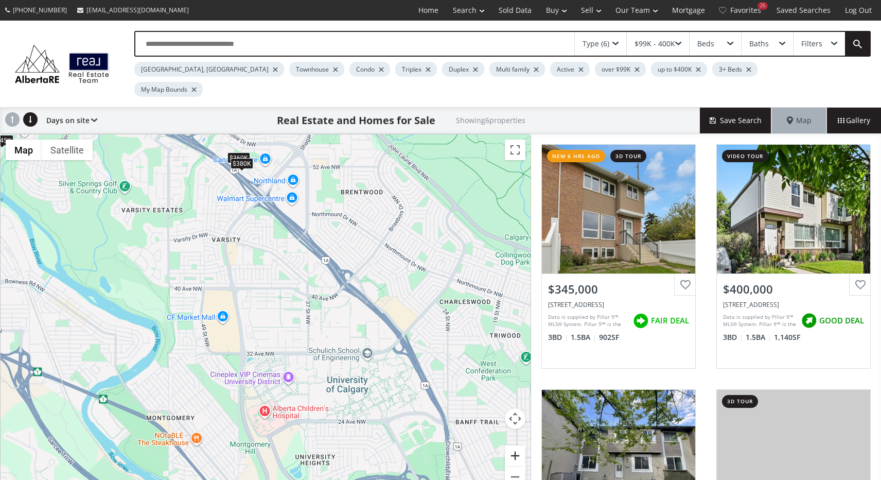
click at [517, 445] on button "Zoom in" at bounding box center [515, 455] width 21 height 21
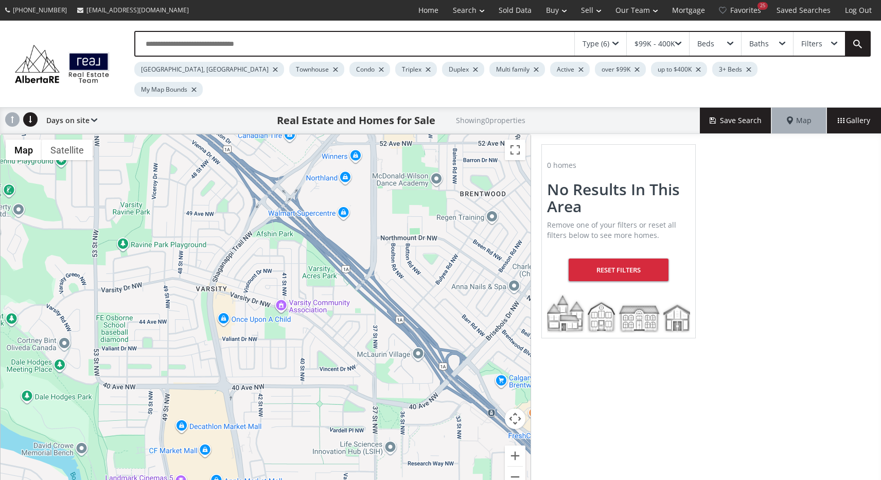
drag, startPoint x: 280, startPoint y: 198, endPoint x: 305, endPoint y: 325, distance: 129.5
click at [305, 325] on div "To navigate, press the arrow keys." at bounding box center [266, 316] width 530 height 365
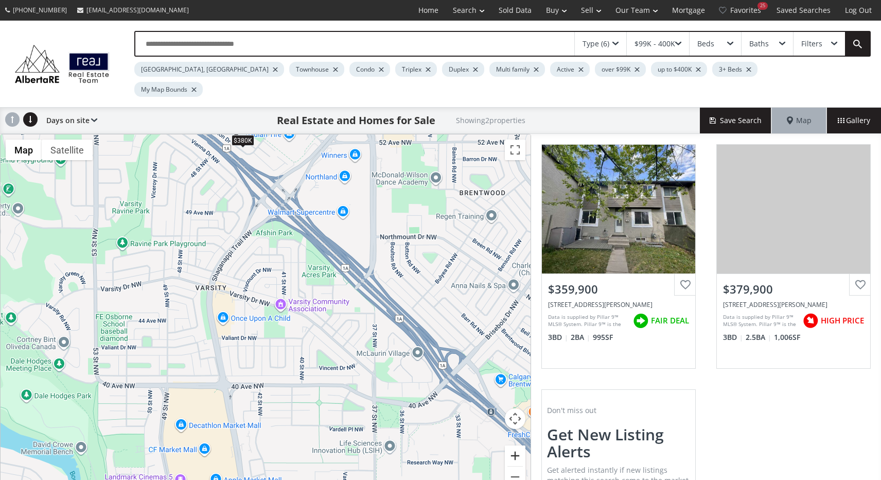
click at [513, 445] on button "Zoom in" at bounding box center [515, 455] width 21 height 21
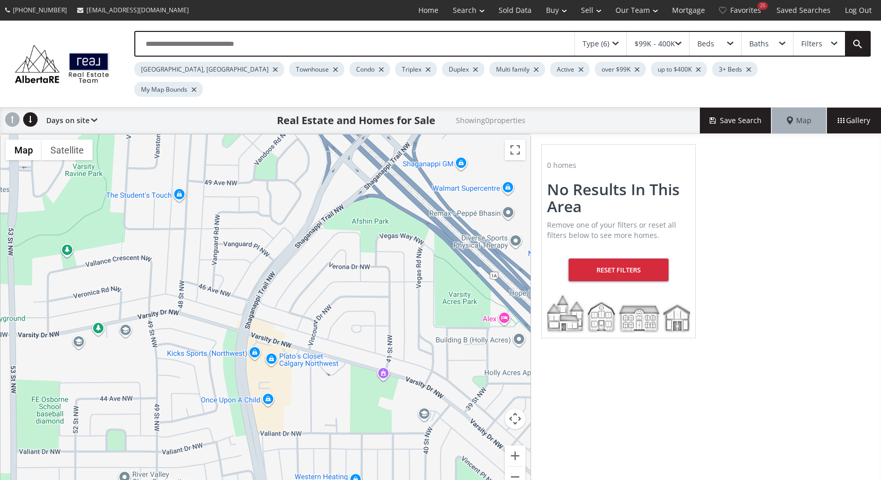
drag, startPoint x: 388, startPoint y: 318, endPoint x: 476, endPoint y: 392, distance: 114.7
click at [476, 392] on div "To navigate, press the arrow keys." at bounding box center [266, 316] width 530 height 365
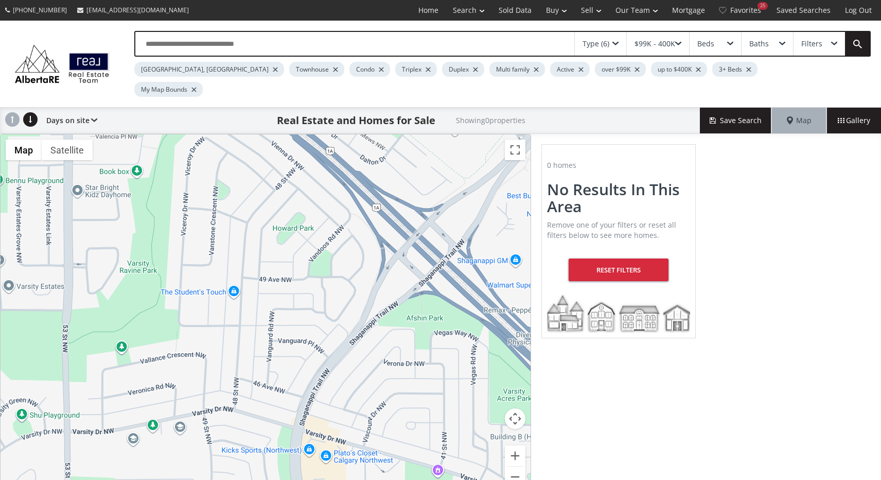
drag, startPoint x: 421, startPoint y: 344, endPoint x: 477, endPoint y: 442, distance: 113.0
click at [477, 442] on div "To navigate, press the arrow keys." at bounding box center [266, 316] width 530 height 365
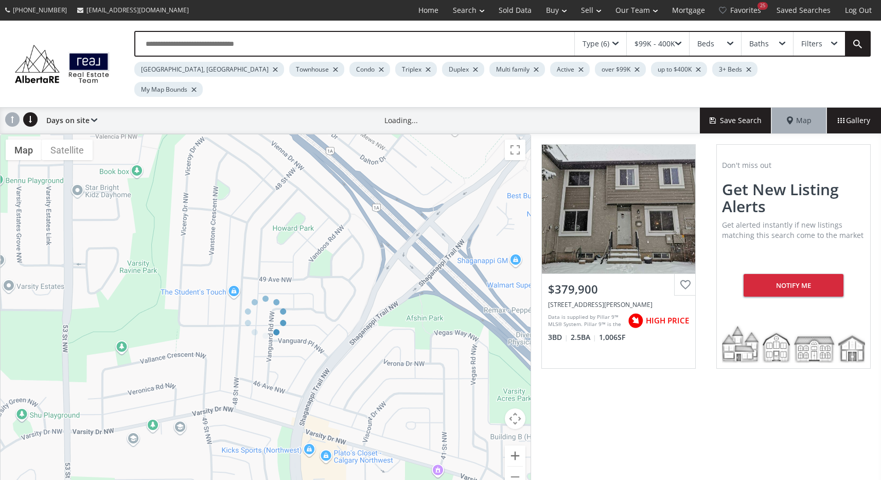
drag, startPoint x: 441, startPoint y: 363, endPoint x: 522, endPoint y: 438, distance: 110.3
click at [524, 438] on div "← Move left → Move right ↑ Move up ↓ Move down + Zoom in - Zoom out Home Jump l…" at bounding box center [265, 317] width 531 height 366
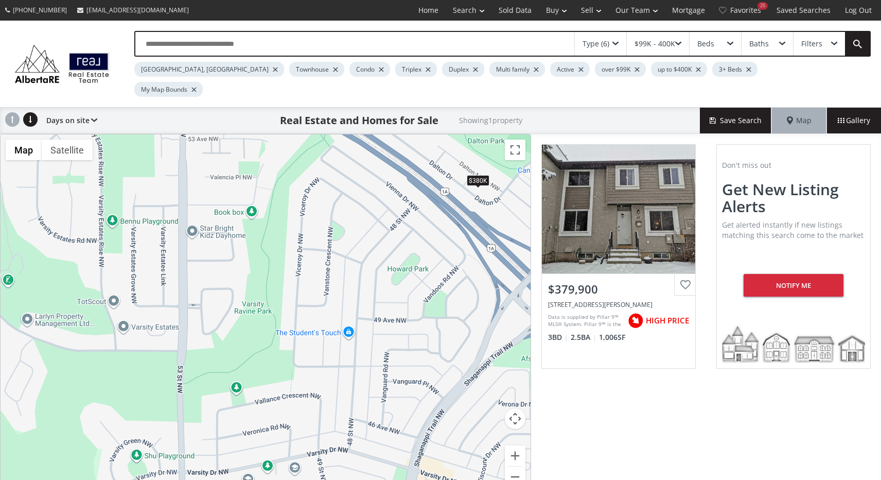
drag, startPoint x: 307, startPoint y: 245, endPoint x: 395, endPoint y: 285, distance: 96.0
click at [395, 285] on div "To navigate, press the arrow keys. $380K" at bounding box center [266, 316] width 530 height 365
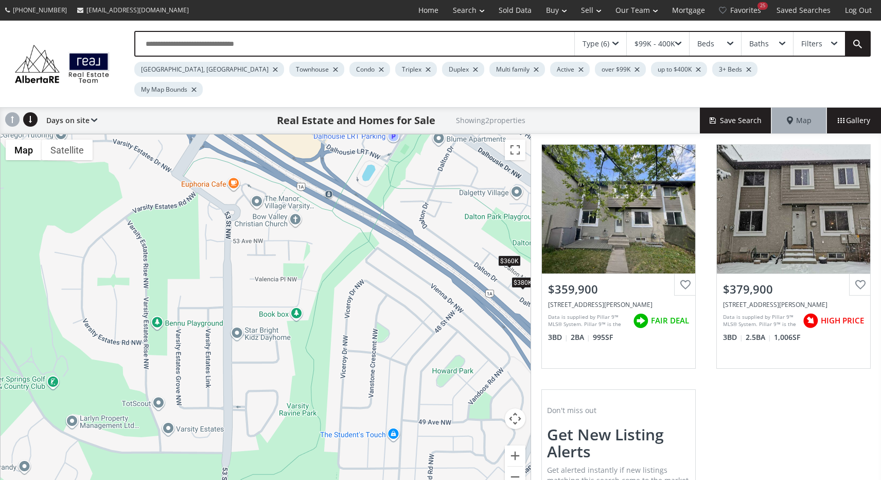
drag, startPoint x: 394, startPoint y: 275, endPoint x: 438, endPoint y: 379, distance: 112.7
click at [438, 379] on div "To navigate, press the arrow keys. $360K $380K" at bounding box center [266, 316] width 530 height 365
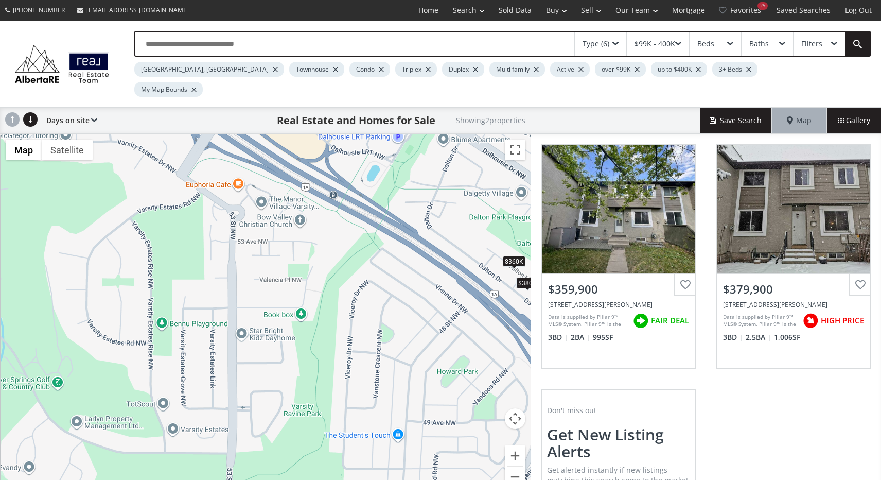
drag, startPoint x: 238, startPoint y: 216, endPoint x: 422, endPoint y: 295, distance: 200.0
click at [422, 295] on div "To navigate, press the arrow keys. $360K $380K" at bounding box center [266, 316] width 530 height 365
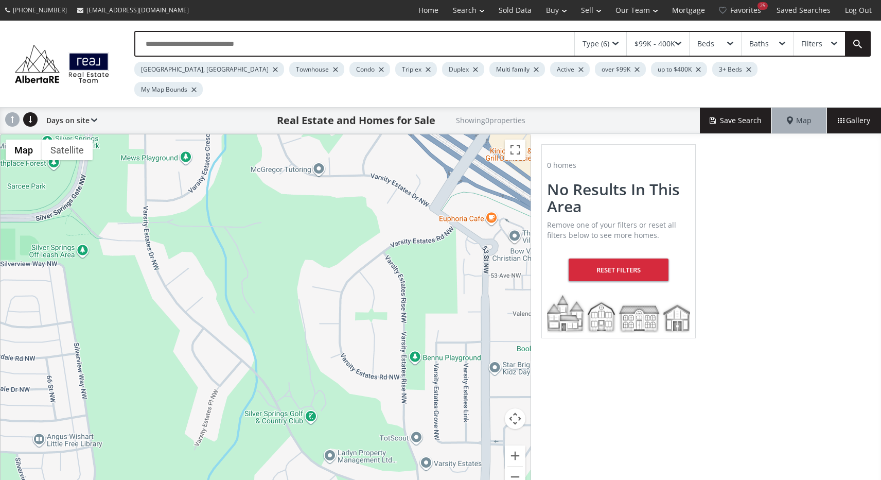
drag, startPoint x: 313, startPoint y: 287, endPoint x: 379, endPoint y: 227, distance: 88.9
click at [379, 227] on div "To navigate, press the arrow keys." at bounding box center [266, 316] width 530 height 365
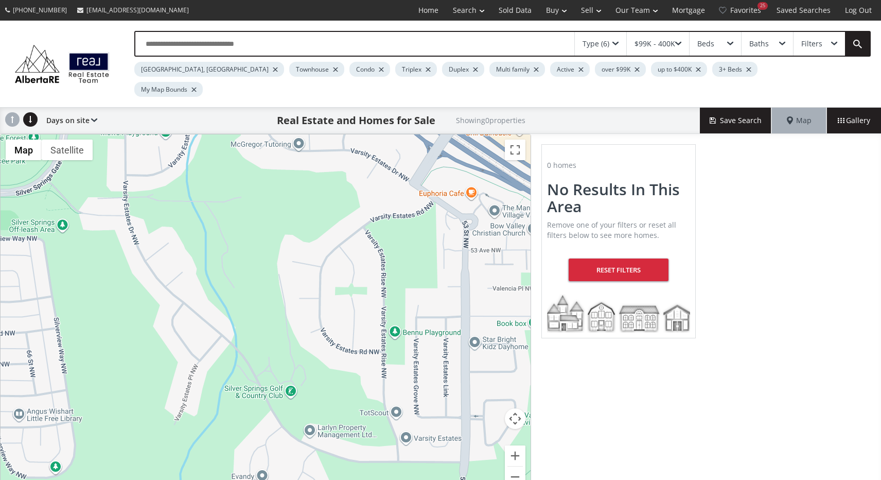
drag, startPoint x: 369, startPoint y: 261, endPoint x: 261, endPoint y: 129, distance: 171.2
click at [261, 134] on div "To navigate, press the arrow keys." at bounding box center [266, 316] width 530 height 365
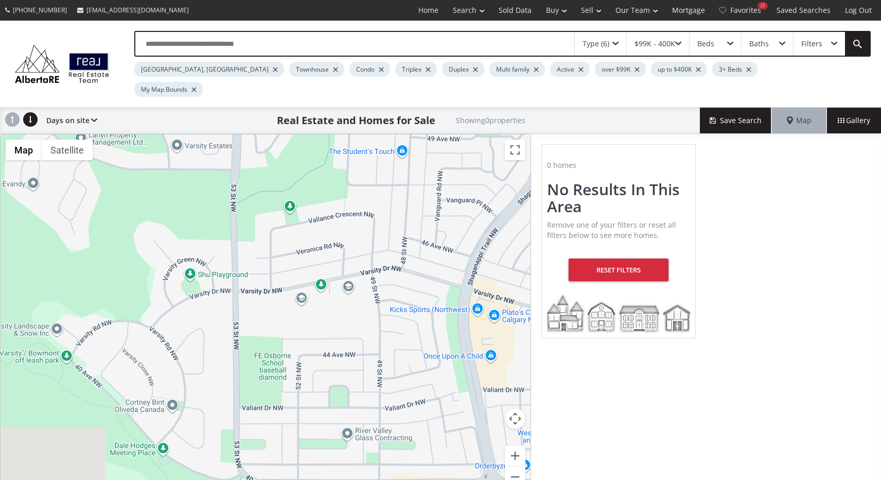
drag, startPoint x: 335, startPoint y: 241, endPoint x: 242, endPoint y: 114, distance: 157.3
click at [242, 134] on div "← Move left → Move right ↑ Move up ↓ Move down + Zoom in - Zoom out Home Jump l…" at bounding box center [265, 317] width 531 height 366
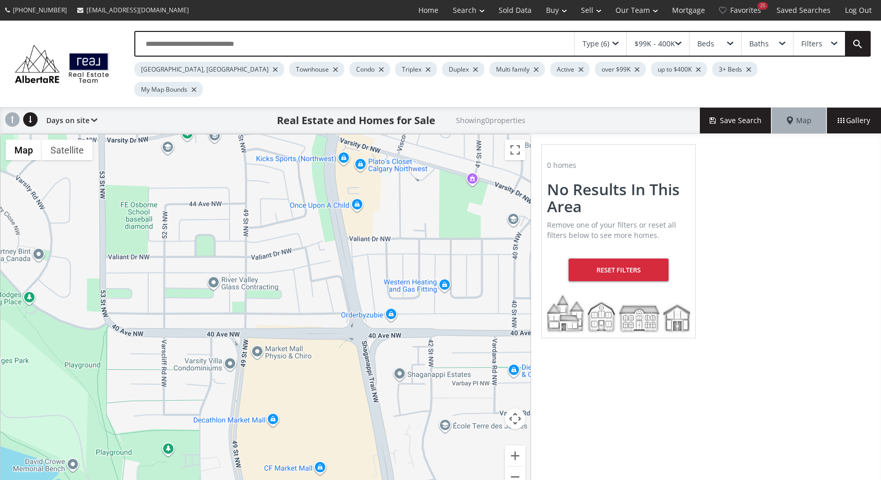
drag, startPoint x: 346, startPoint y: 229, endPoint x: 232, endPoint y: 125, distance: 154.1
click at [232, 134] on div "To navigate, press the arrow keys." at bounding box center [266, 316] width 530 height 365
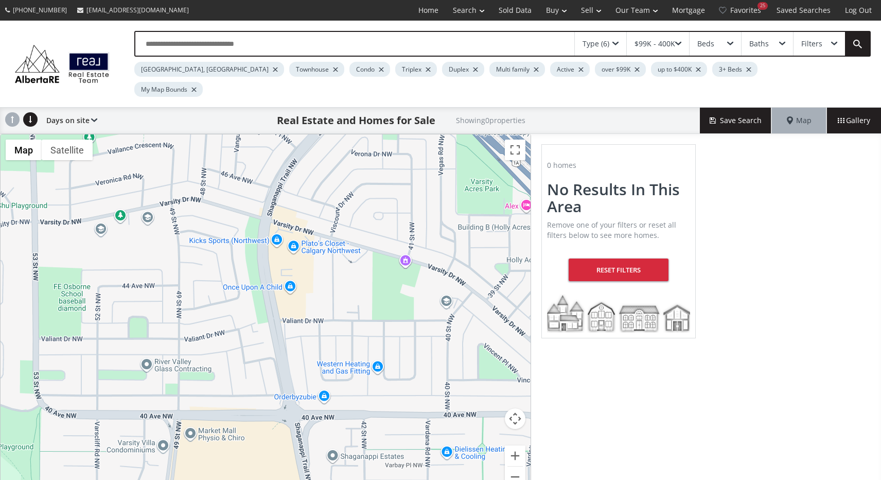
drag, startPoint x: 256, startPoint y: 200, endPoint x: 195, endPoint y: 291, distance: 109.5
click at [195, 292] on div "To navigate, press the arrow keys." at bounding box center [266, 316] width 530 height 365
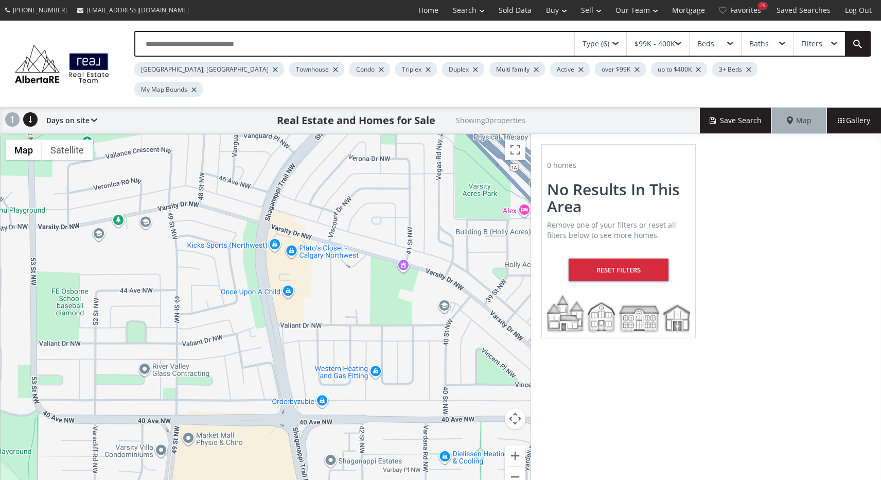
drag, startPoint x: 331, startPoint y: 237, endPoint x: 339, endPoint y: 375, distance: 138.1
click at [340, 376] on div "To navigate, press the arrow keys." at bounding box center [266, 316] width 530 height 365
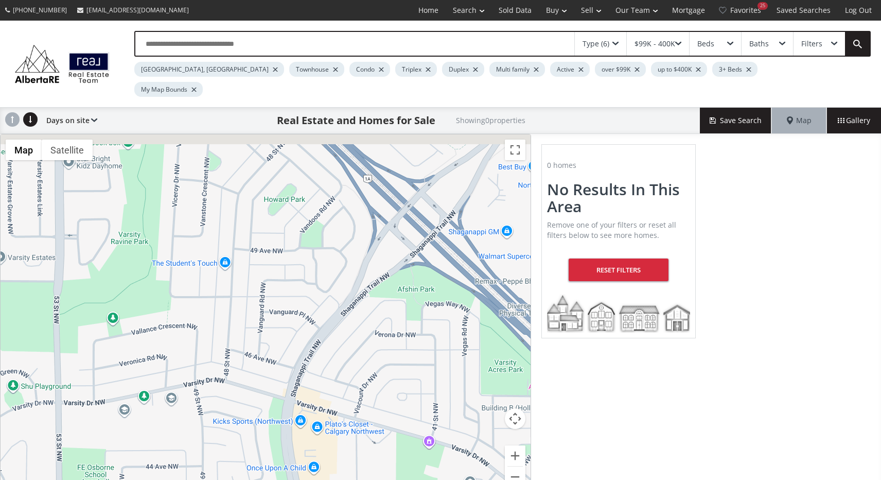
drag, startPoint x: 274, startPoint y: 235, endPoint x: 308, endPoint y: 309, distance: 82.0
click at [308, 309] on div "To navigate, press the arrow keys." at bounding box center [266, 316] width 530 height 365
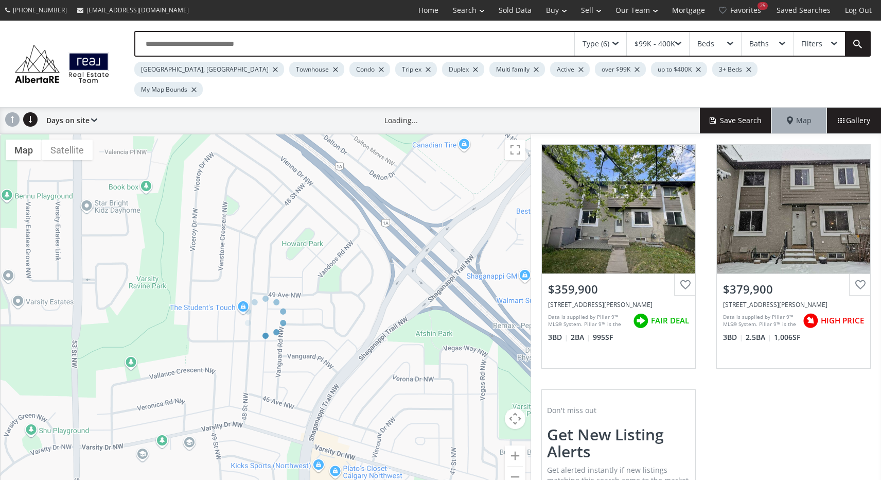
drag, startPoint x: 307, startPoint y: 299, endPoint x: 384, endPoint y: 332, distance: 83.9
click at [384, 332] on div "← Move left → Move right ↑ Move up ↓ Move down + Zoom in - Zoom out Home Jump l…" at bounding box center [265, 317] width 531 height 366
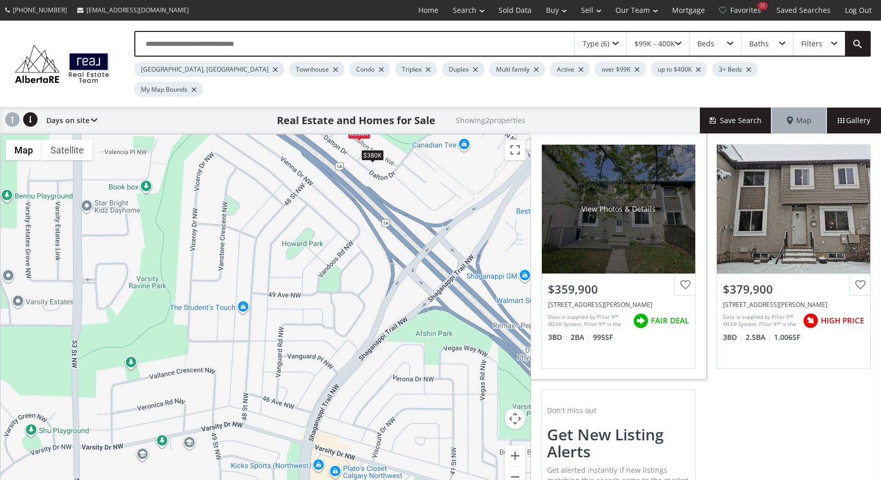
click at [652, 222] on div "View Photos & Details" at bounding box center [618, 209] width 153 height 129
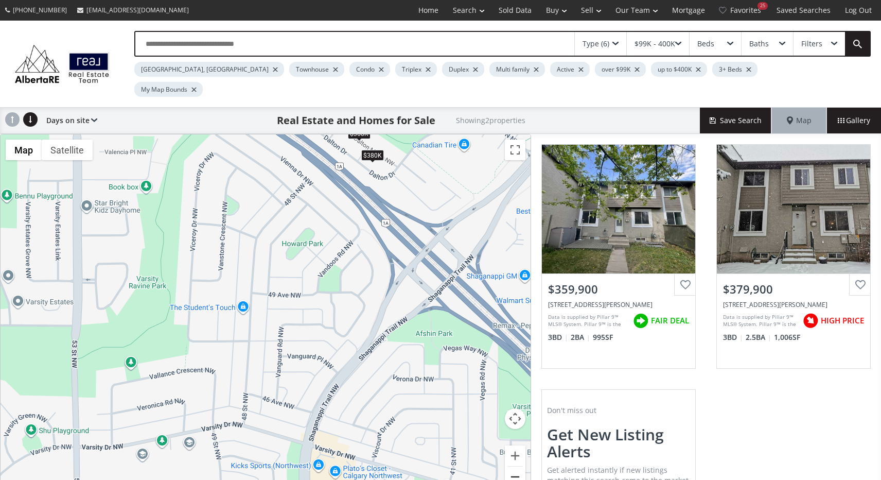
click at [514, 466] on button "Zoom out" at bounding box center [515, 476] width 21 height 21
click at [0, 0] on div at bounding box center [0, 0] width 0 height 0
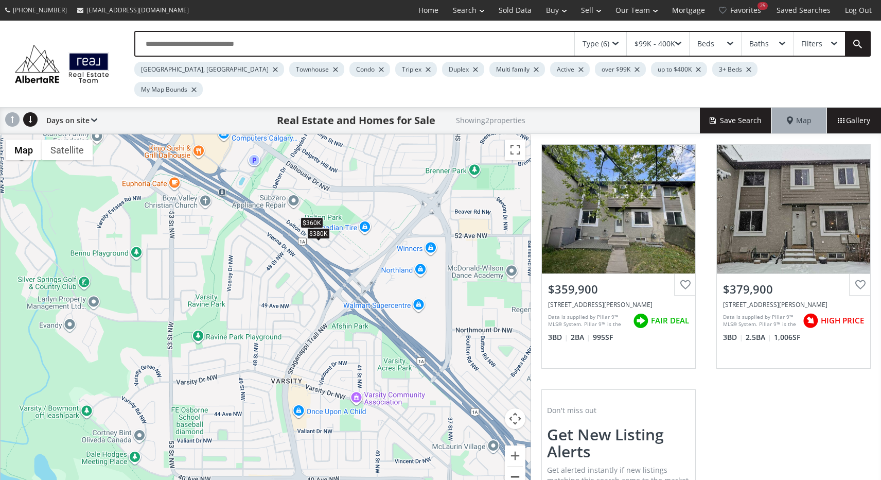
click at [515, 466] on button "Zoom out" at bounding box center [515, 476] width 21 height 21
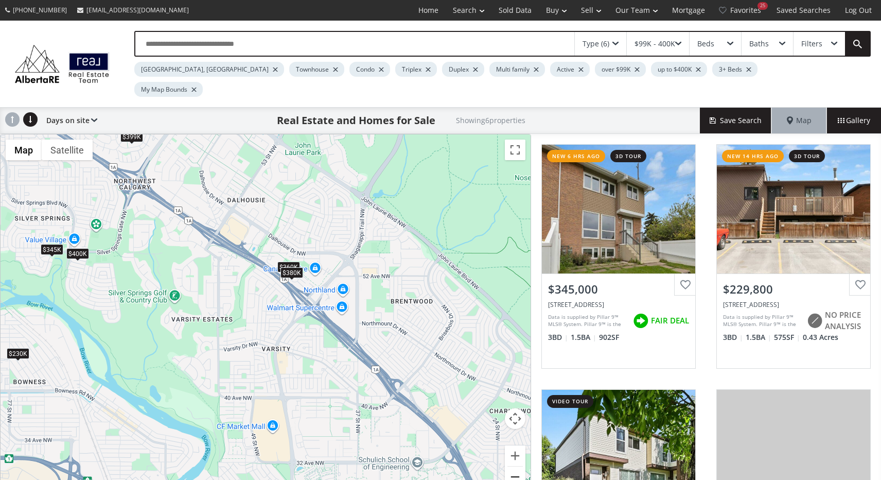
click at [516, 466] on button "Zoom out" at bounding box center [515, 476] width 21 height 21
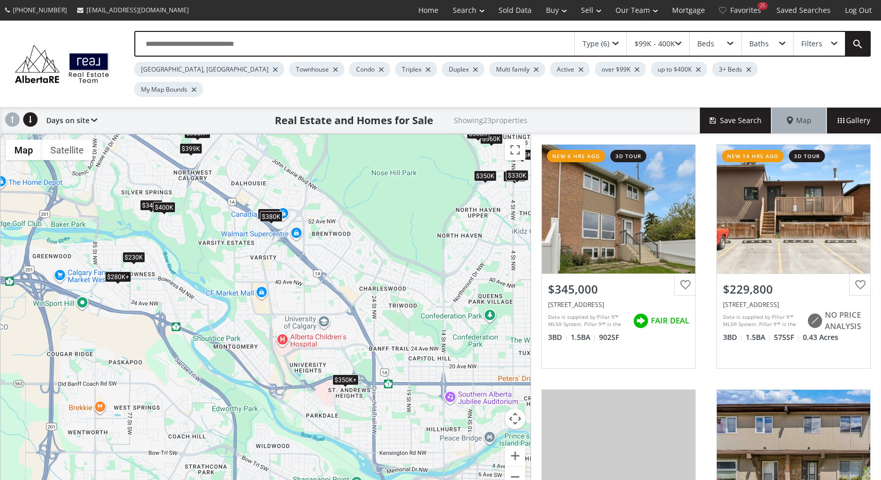
drag, startPoint x: 450, startPoint y: 399, endPoint x: 441, endPoint y: 317, distance: 82.3
click at [441, 317] on div "To navigate, press the arrow keys. $345K $230K $400K $360K $400K $400K $375K $3…" at bounding box center [266, 316] width 530 height 365
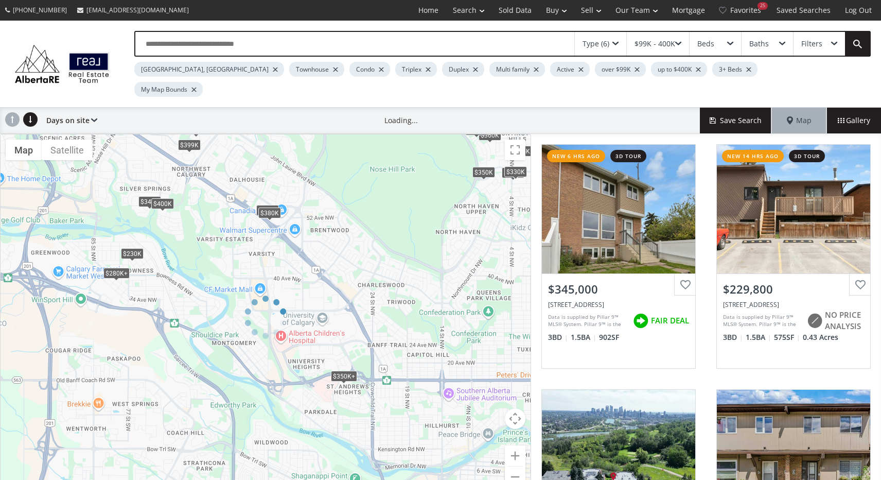
click at [347, 358] on div at bounding box center [265, 317] width 531 height 366
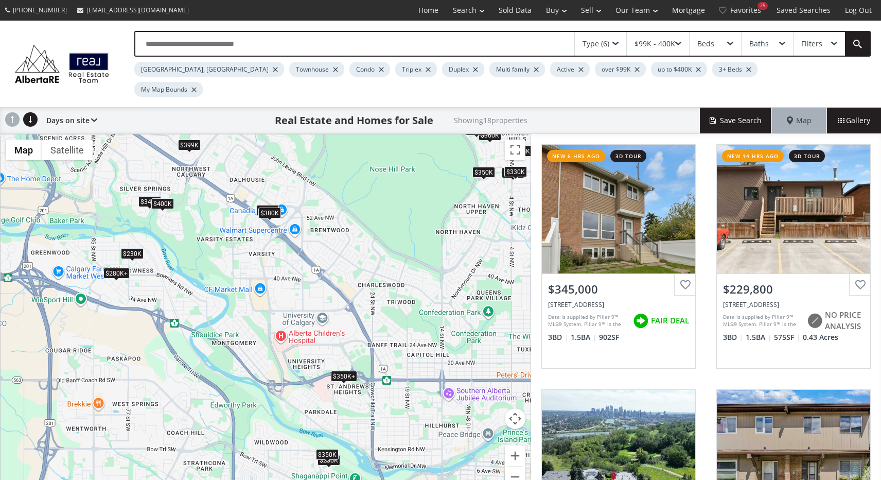
click at [340, 370] on div "$350K+" at bounding box center [344, 375] width 26 height 11
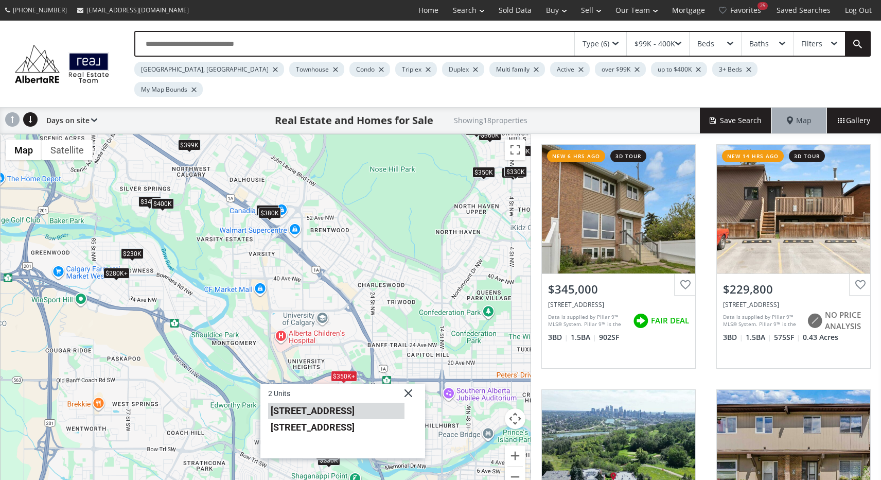
click at [333, 402] on li "1540 29 Street NW #403" at bounding box center [336, 410] width 136 height 16
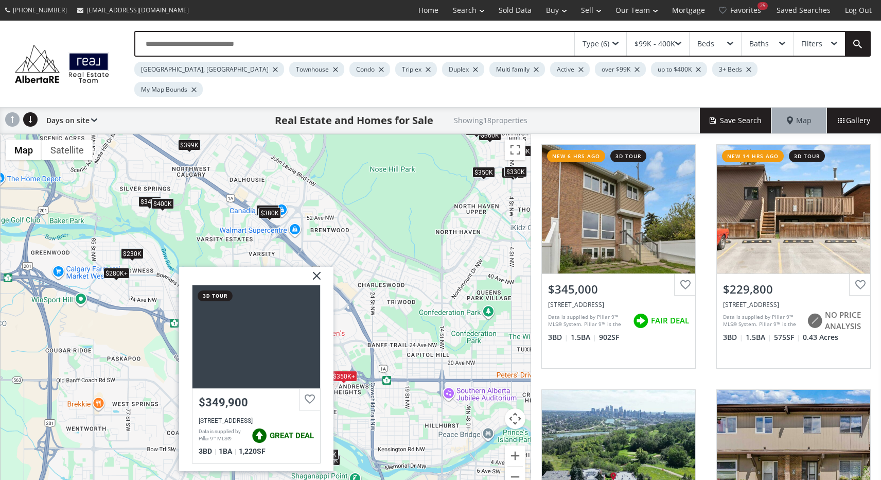
click at [392, 308] on div "To navigate, press the arrow keys. $345K $230K $280K $360K $400K $399K $360K $2…" at bounding box center [266, 316] width 530 height 365
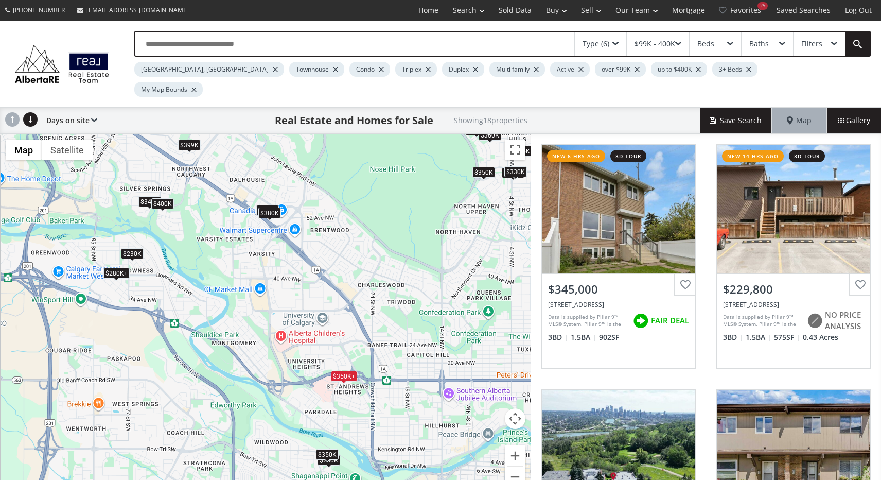
click at [346, 370] on div "$350K+" at bounding box center [344, 375] width 26 height 11
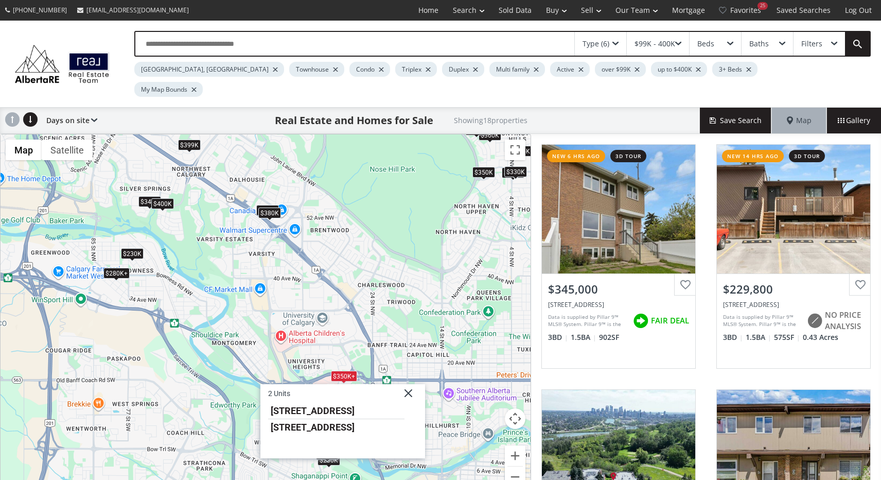
click at [337, 417] on div "2 Units 1540 29 Street NW #403 1540 29 Street NW #807" at bounding box center [342, 420] width 165 height 74
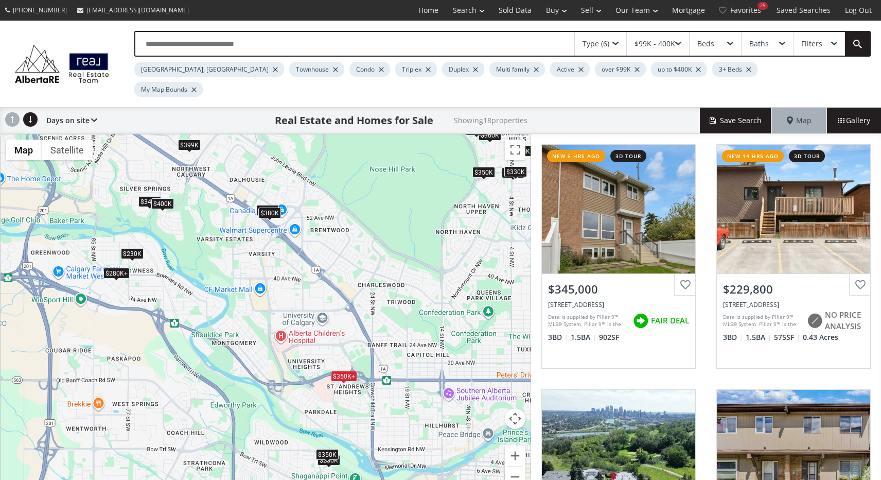
click at [348, 361] on div "To navigate, press the arrow keys. $345K $230K $280K $360K $400K $399K $360K $2…" at bounding box center [266, 316] width 530 height 365
click at [339, 370] on div "$350K+" at bounding box center [344, 375] width 26 height 11
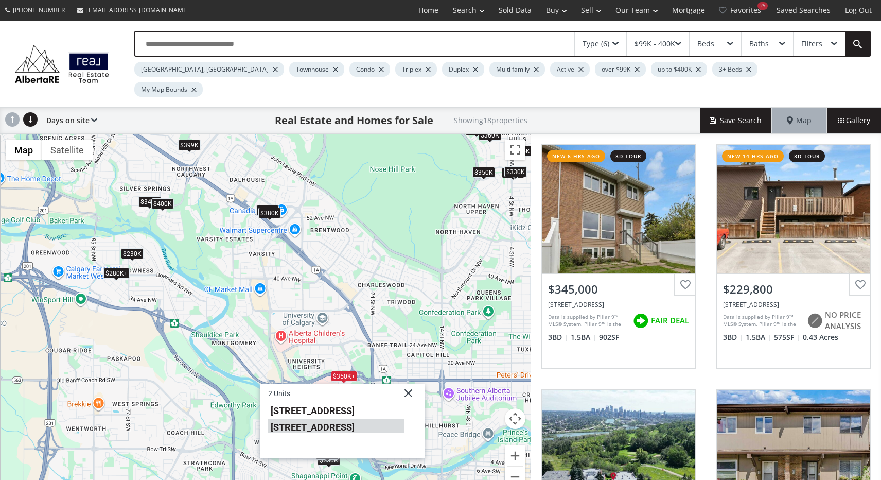
click at [321, 418] on li "1540 29 Street NW #807" at bounding box center [336, 424] width 136 height 13
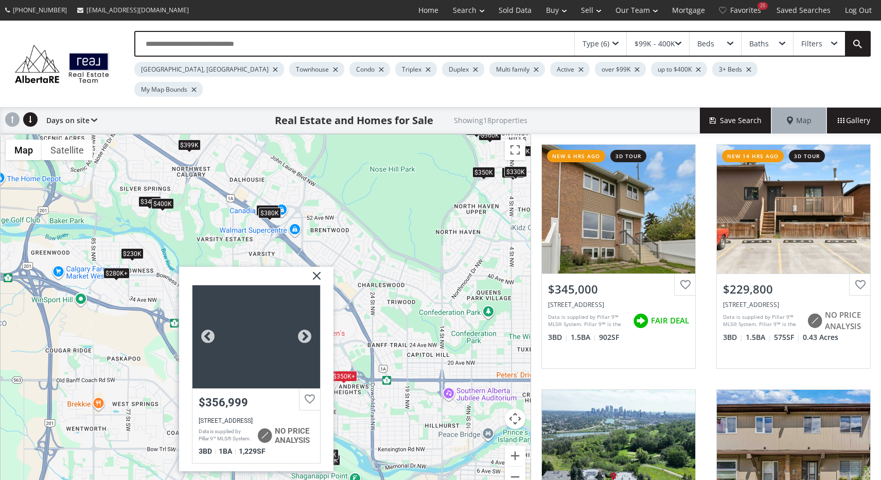
click at [282, 329] on div at bounding box center [256, 336] width 128 height 103
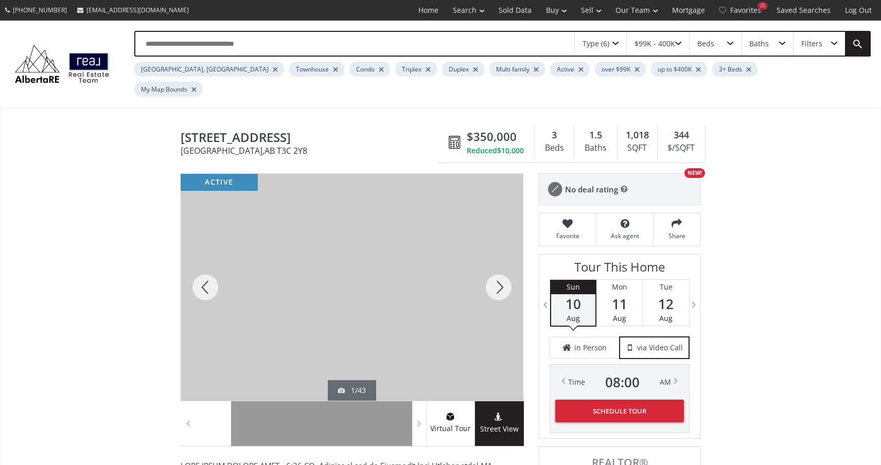
click at [495, 269] on div at bounding box center [498, 287] width 49 height 227
click at [498, 269] on div at bounding box center [498, 287] width 49 height 227
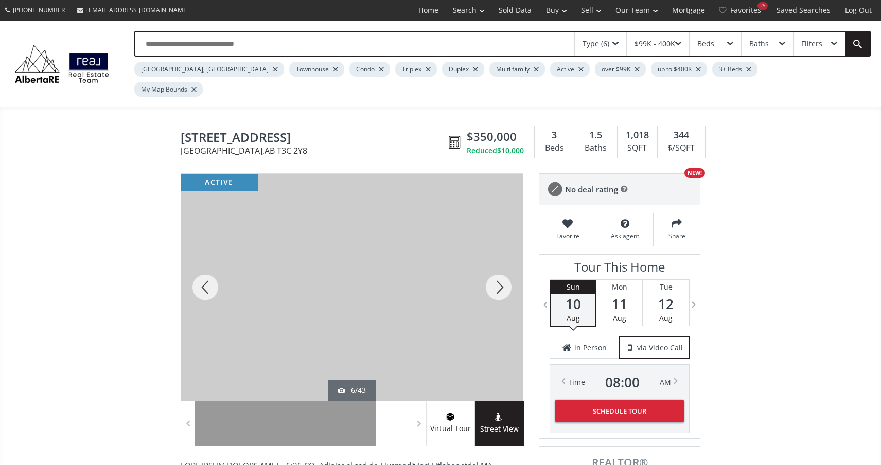
click at [498, 269] on div at bounding box center [498, 287] width 49 height 227
click at [498, 270] on div at bounding box center [498, 287] width 49 height 227
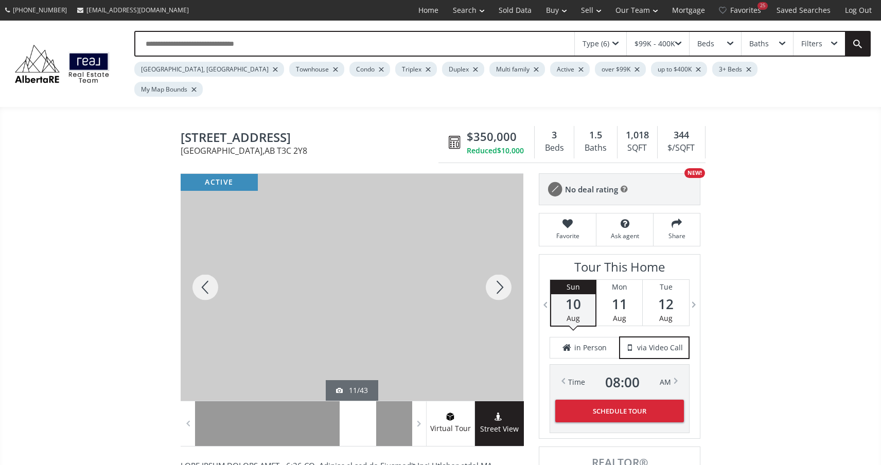
click at [498, 270] on div at bounding box center [498, 287] width 49 height 227
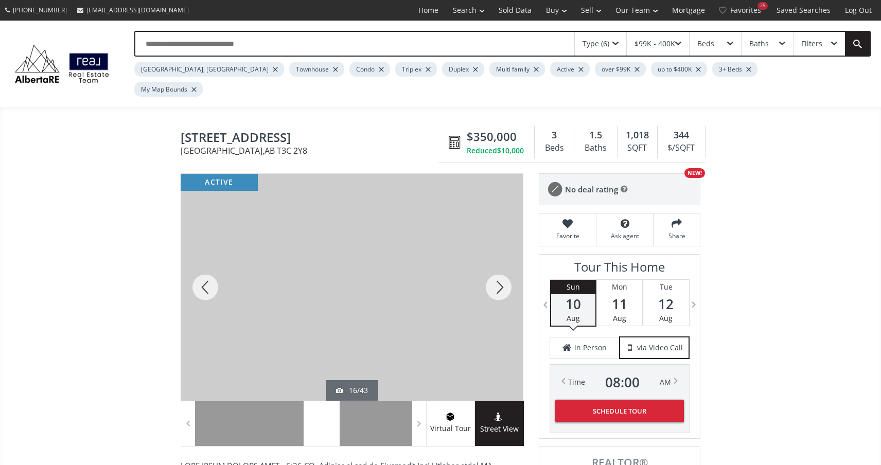
click at [498, 270] on div at bounding box center [498, 287] width 49 height 227
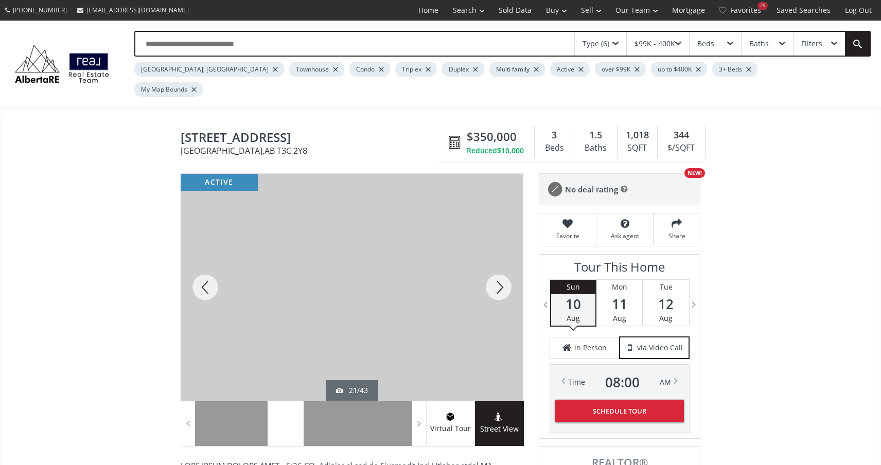
click at [498, 270] on div at bounding box center [498, 287] width 49 height 227
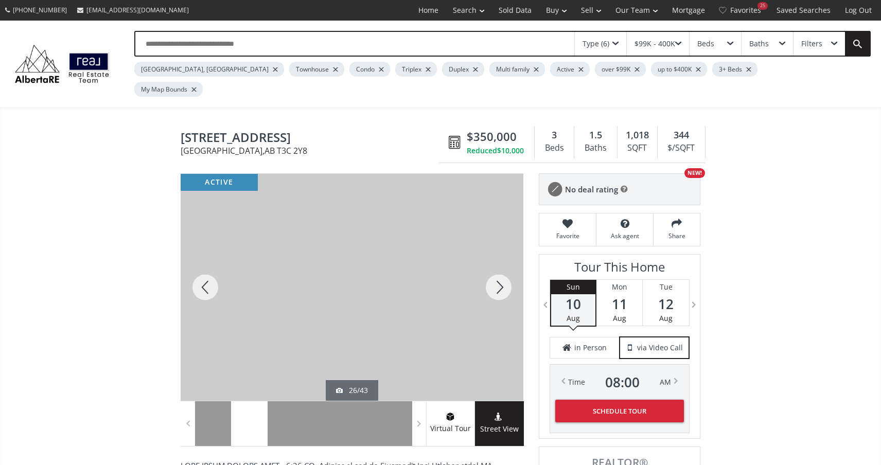
click at [498, 270] on div at bounding box center [498, 287] width 49 height 227
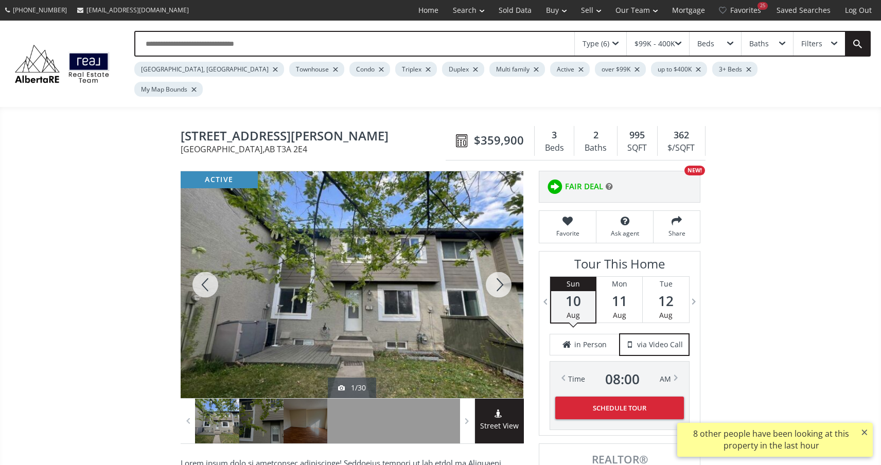
click at [493, 264] on div at bounding box center [498, 284] width 49 height 227
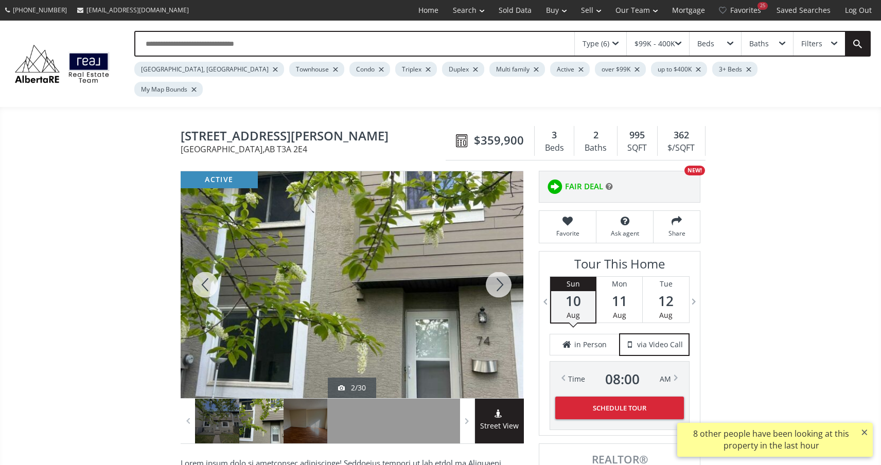
click at [493, 264] on div at bounding box center [498, 284] width 49 height 227
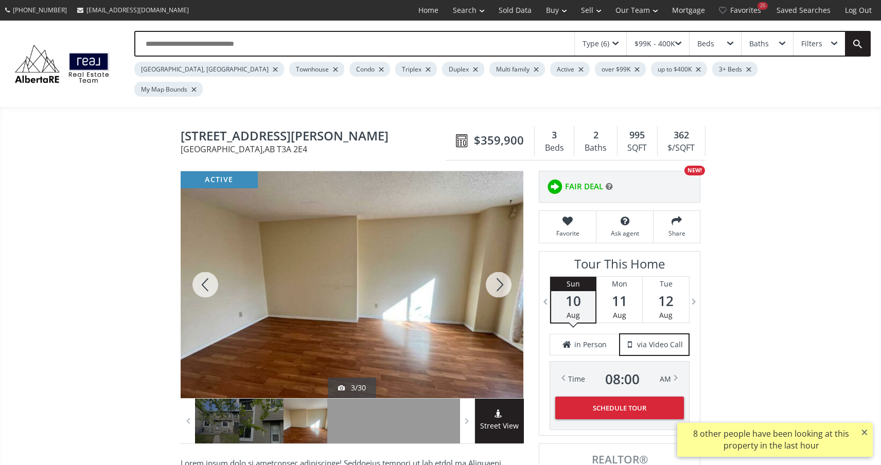
click at [493, 264] on div at bounding box center [498, 284] width 49 height 227
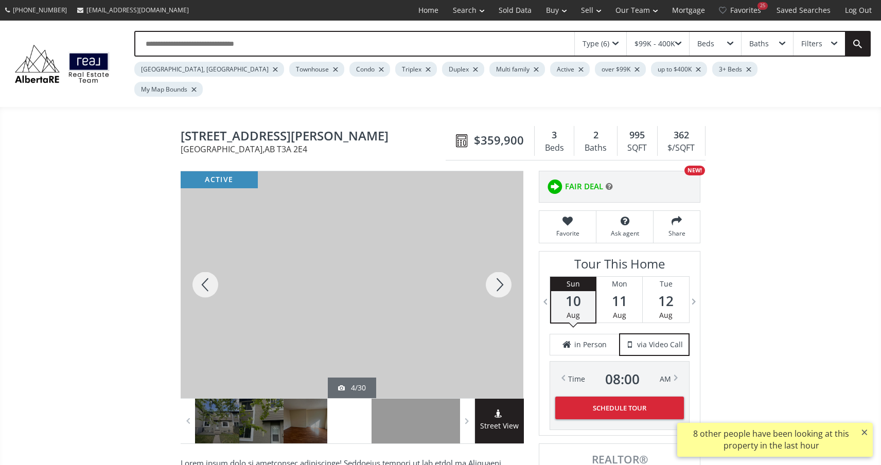
click at [493, 264] on div at bounding box center [498, 284] width 49 height 227
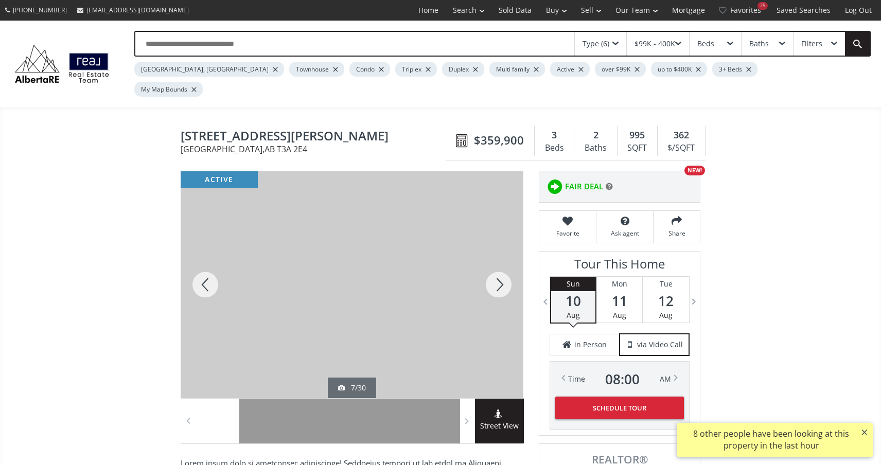
click at [493, 264] on div at bounding box center [498, 284] width 49 height 227
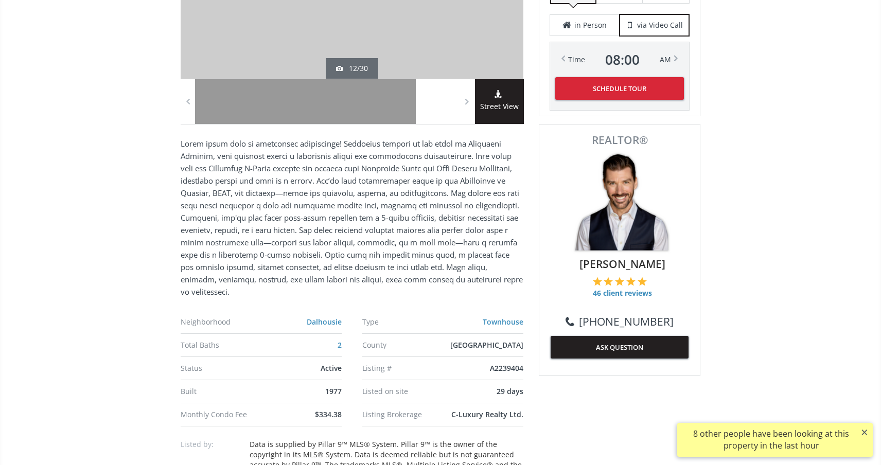
scroll to position [316, 0]
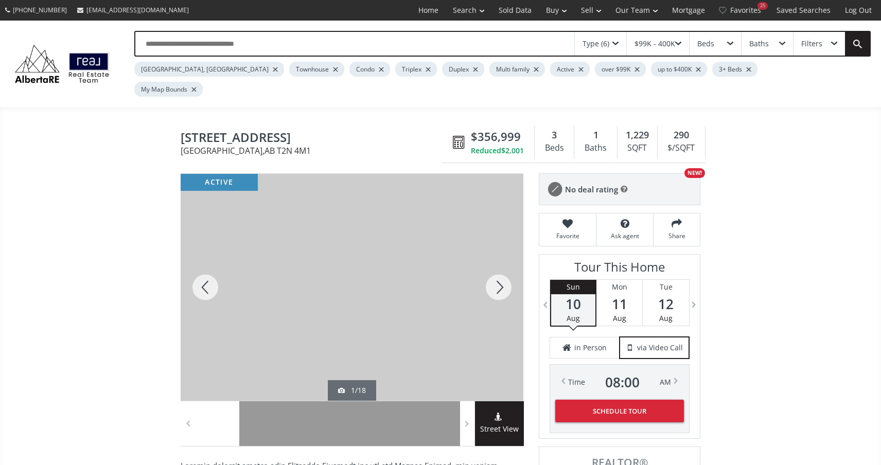
click at [498, 269] on div at bounding box center [498, 287] width 49 height 227
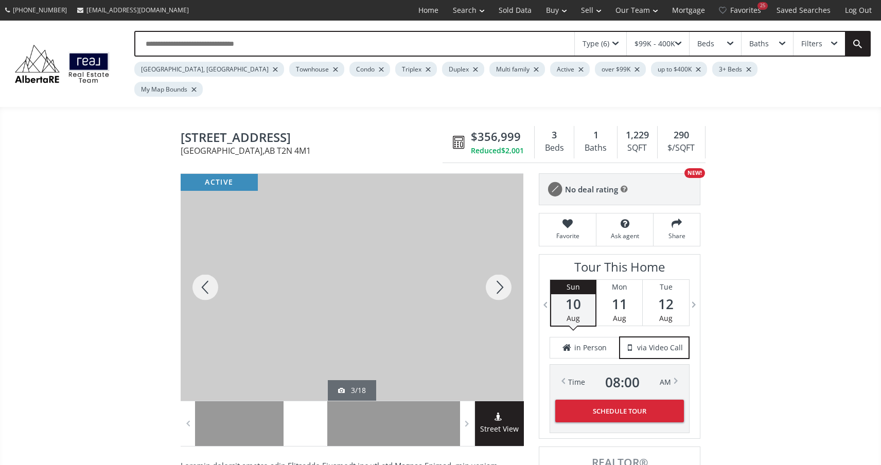
click at [498, 269] on div at bounding box center [498, 287] width 49 height 227
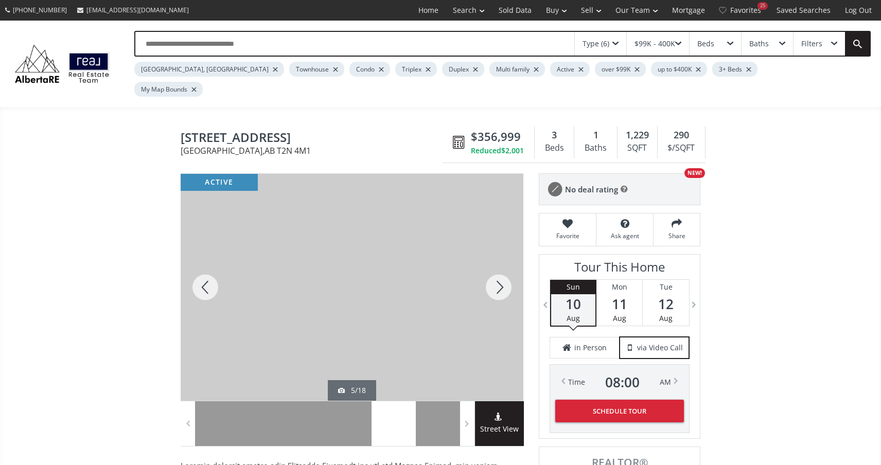
click at [498, 269] on div at bounding box center [498, 287] width 49 height 227
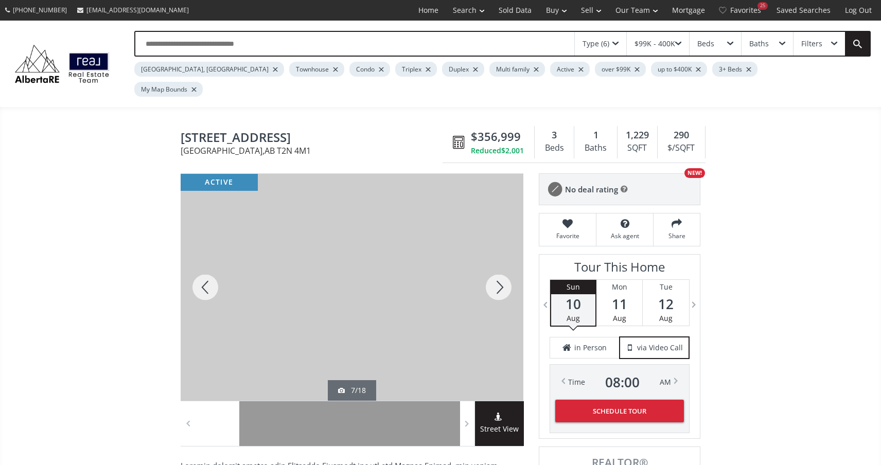
click at [498, 269] on div at bounding box center [498, 287] width 49 height 227
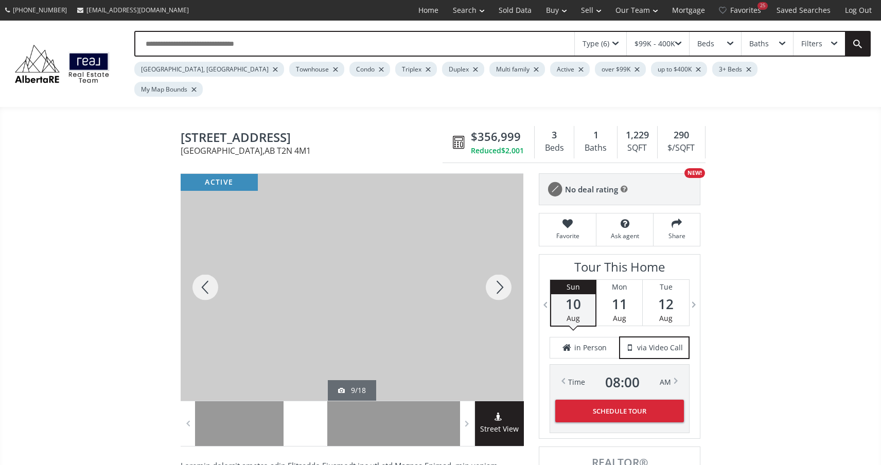
click at [498, 269] on div at bounding box center [498, 287] width 49 height 227
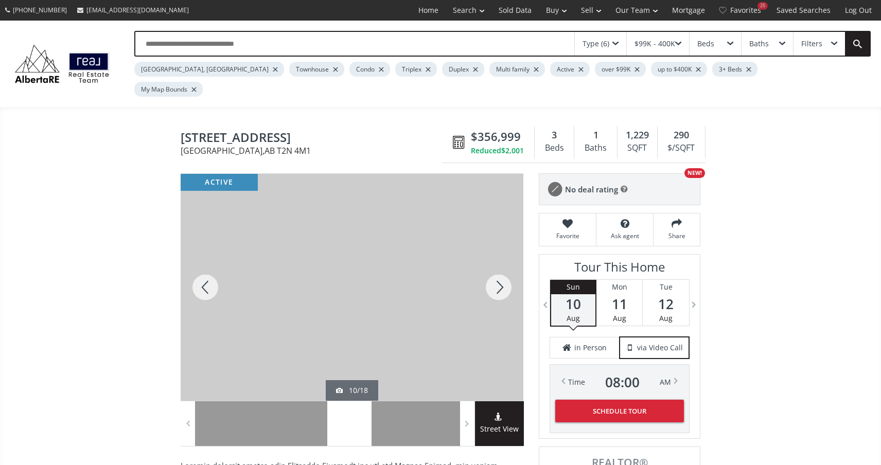
click at [498, 269] on div at bounding box center [498, 287] width 49 height 227
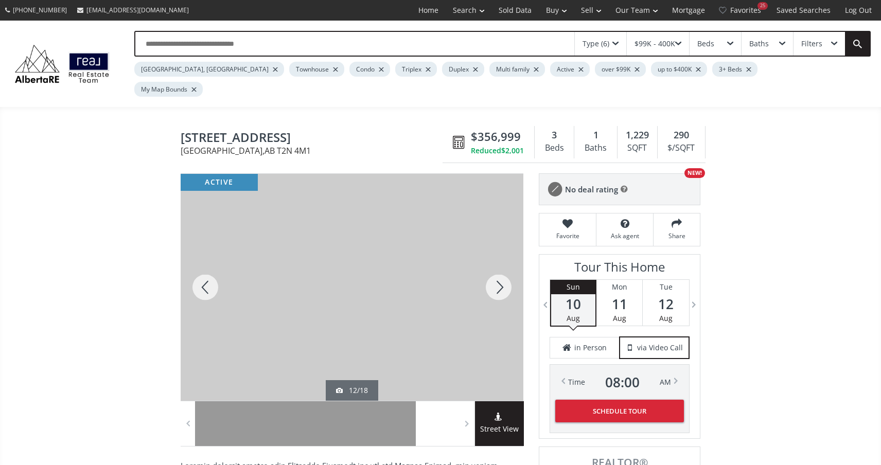
click at [498, 269] on div at bounding box center [498, 287] width 49 height 227
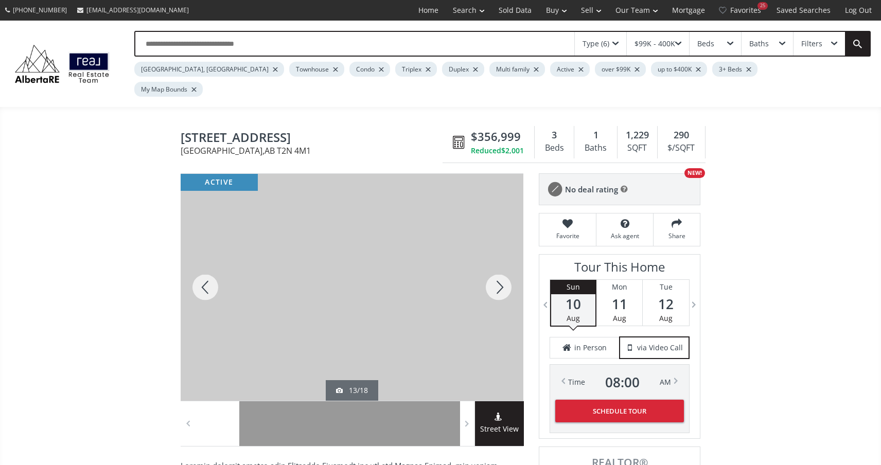
click at [498, 269] on div at bounding box center [498, 287] width 49 height 227
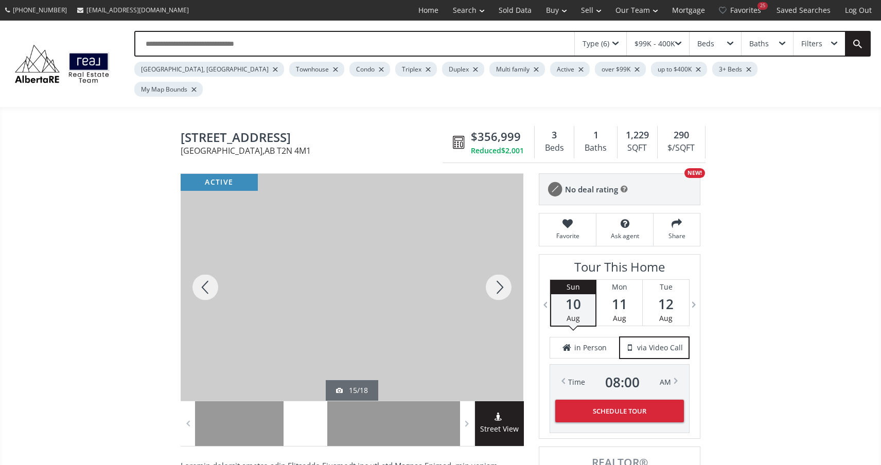
click at [498, 269] on div at bounding box center [498, 287] width 49 height 227
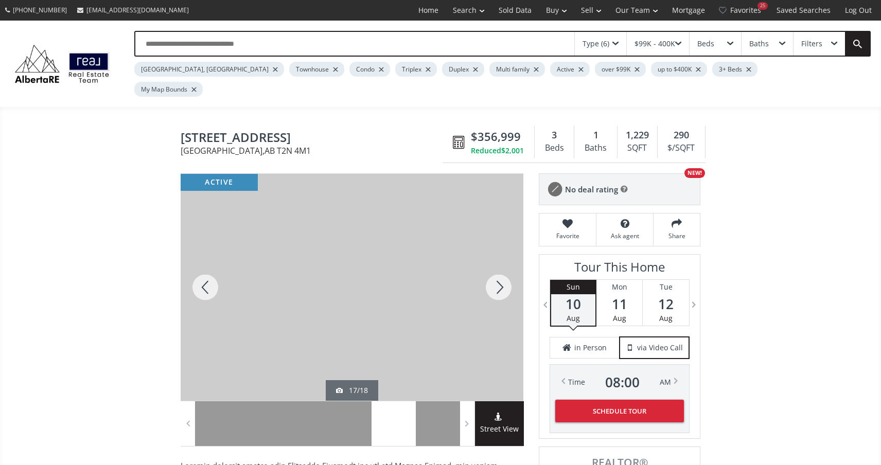
click at [498, 269] on div at bounding box center [498, 287] width 49 height 227
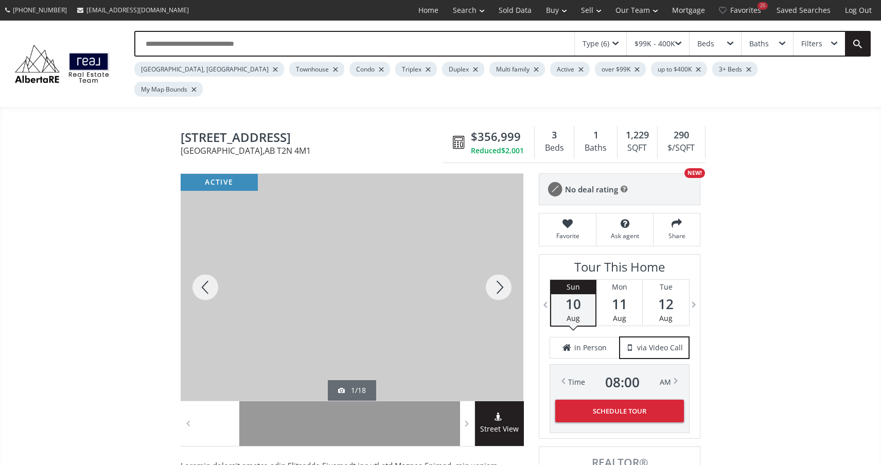
click at [498, 269] on div at bounding box center [498, 287] width 49 height 227
